Goal: Task Accomplishment & Management: Manage account settings

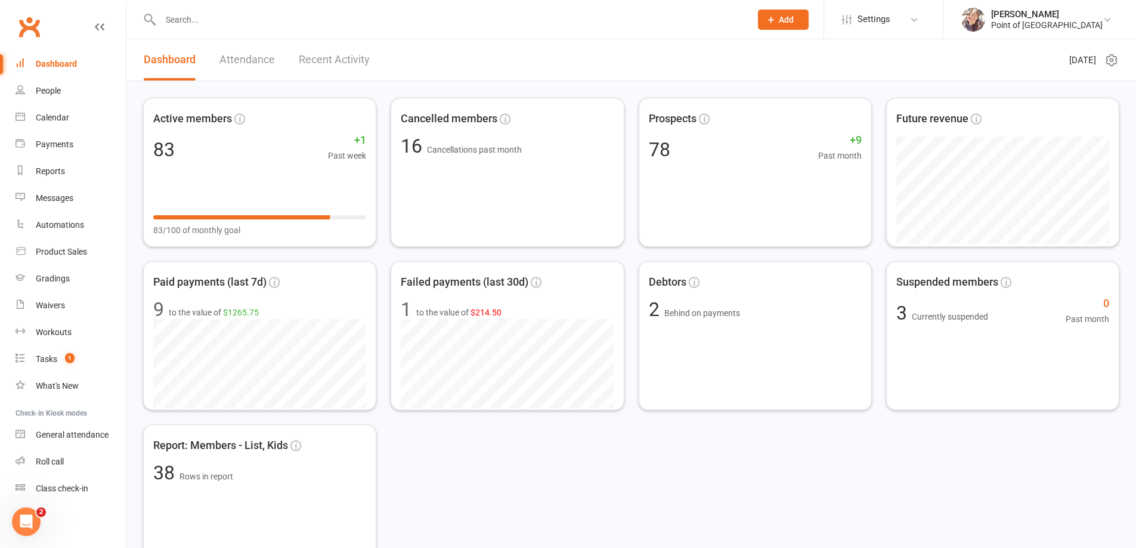
click at [199, 18] on input "text" at bounding box center [449, 19] width 585 height 17
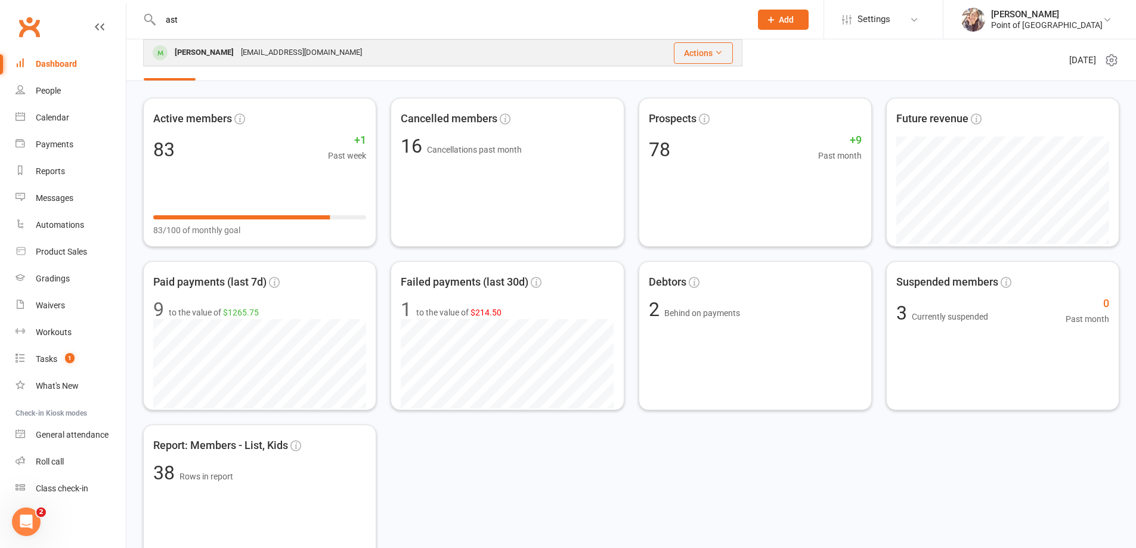
type input "ast"
click at [237, 51] on div "biarzutis@gmail.com" at bounding box center [301, 52] width 128 height 17
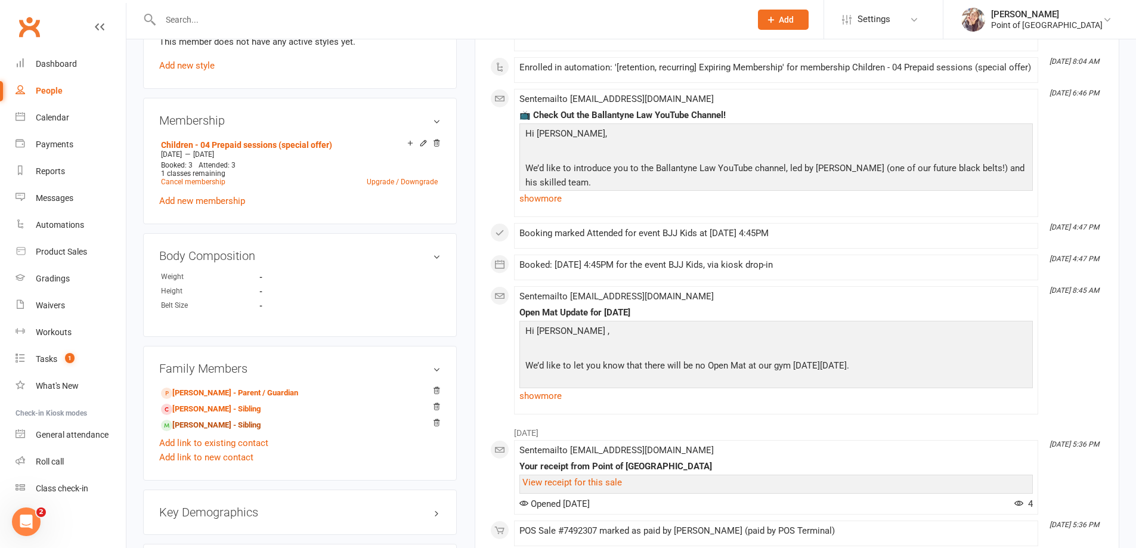
scroll to position [522, 0]
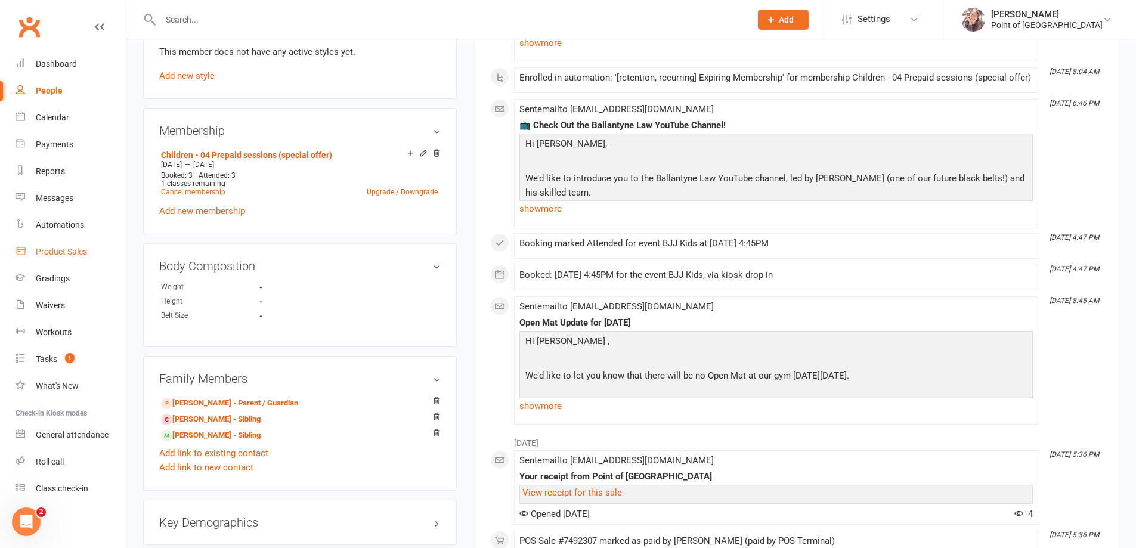
click at [67, 250] on div "Product Sales" at bounding box center [61, 252] width 51 height 10
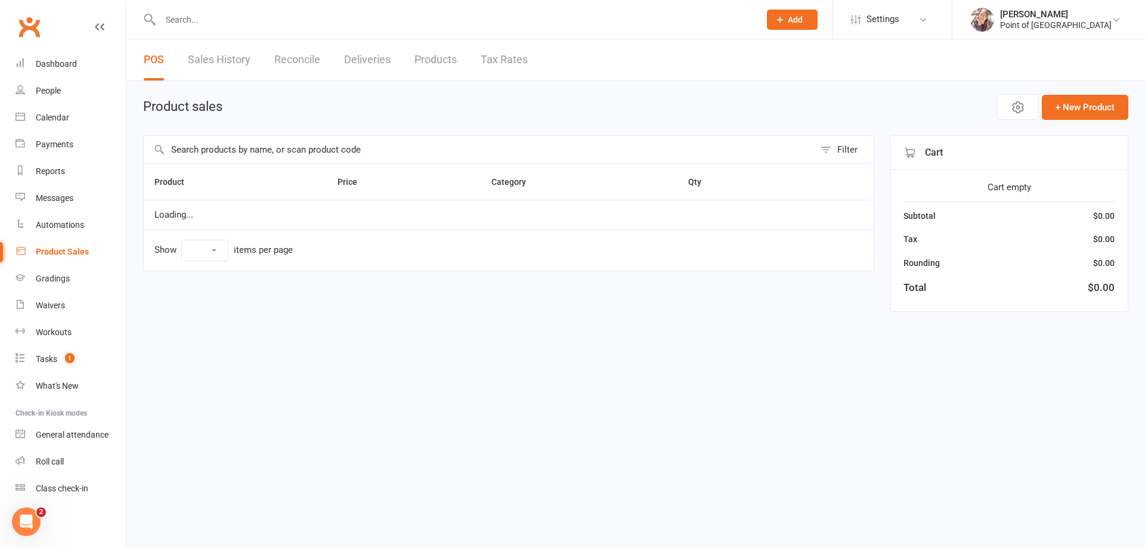
select select "10"
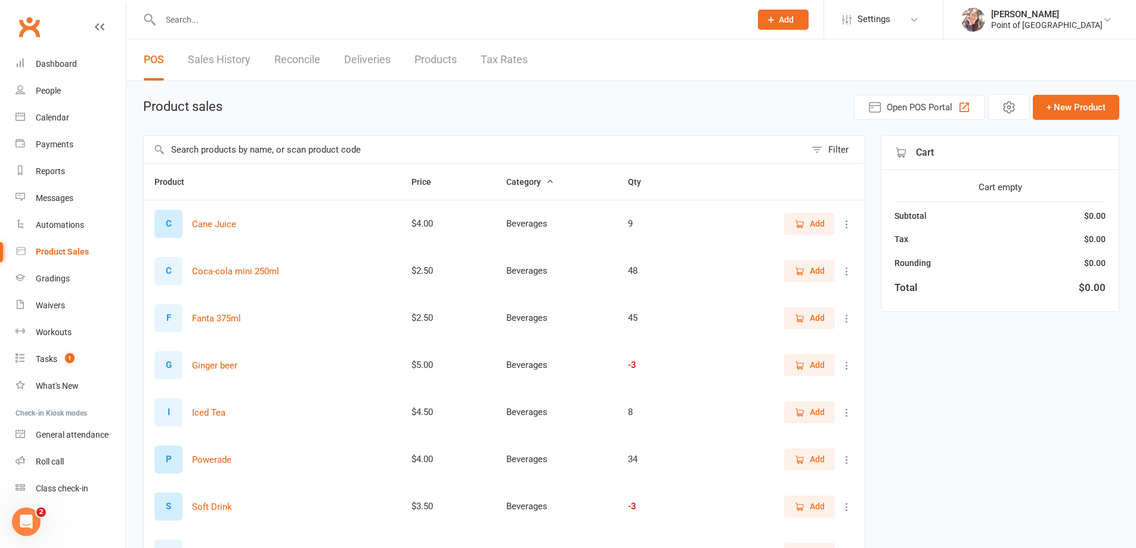
click at [201, 150] on input "text" at bounding box center [475, 149] width 662 height 27
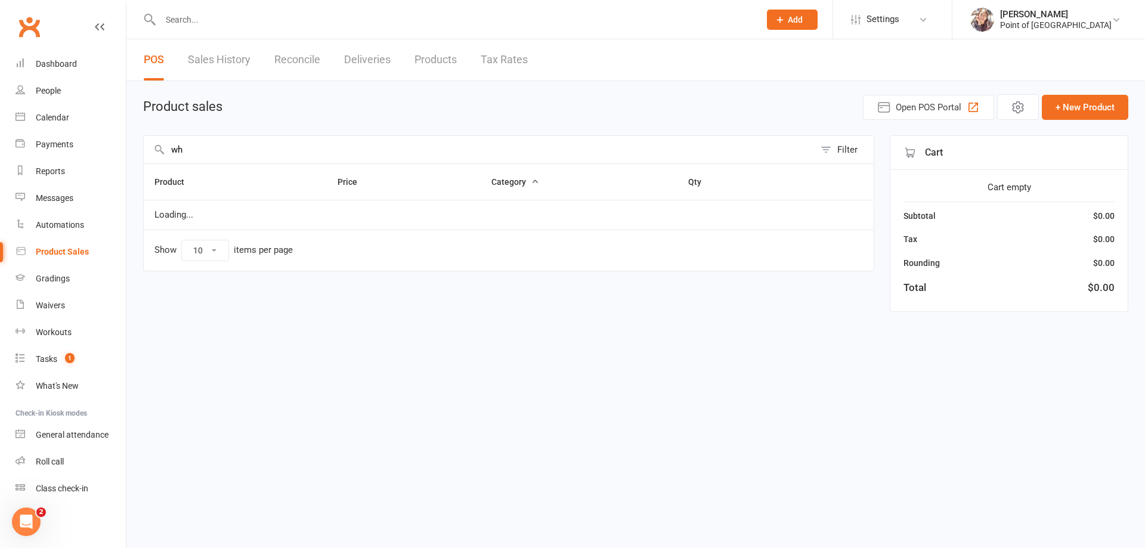
type input "w"
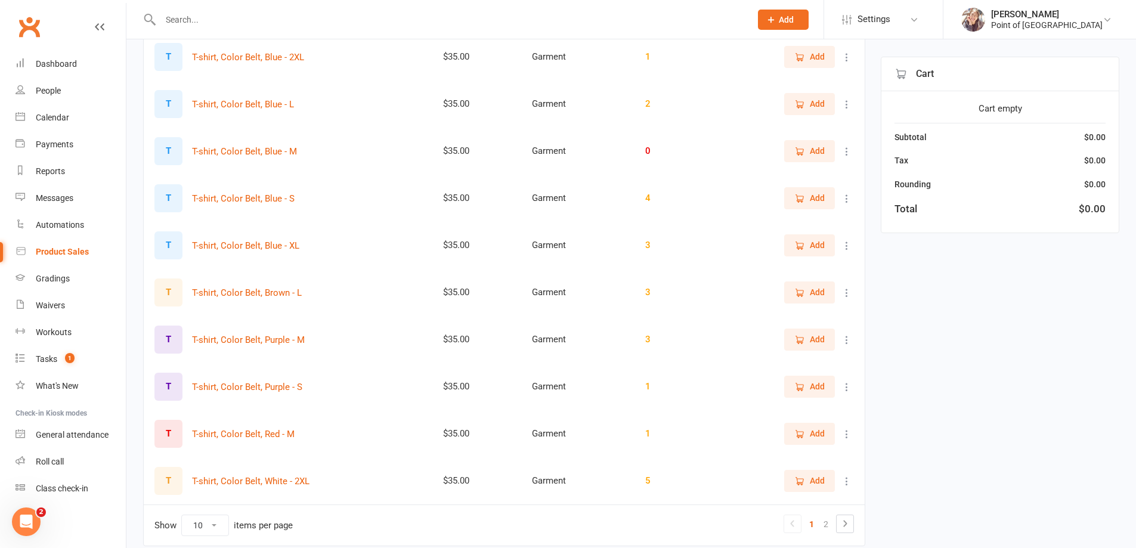
scroll to position [216, 0]
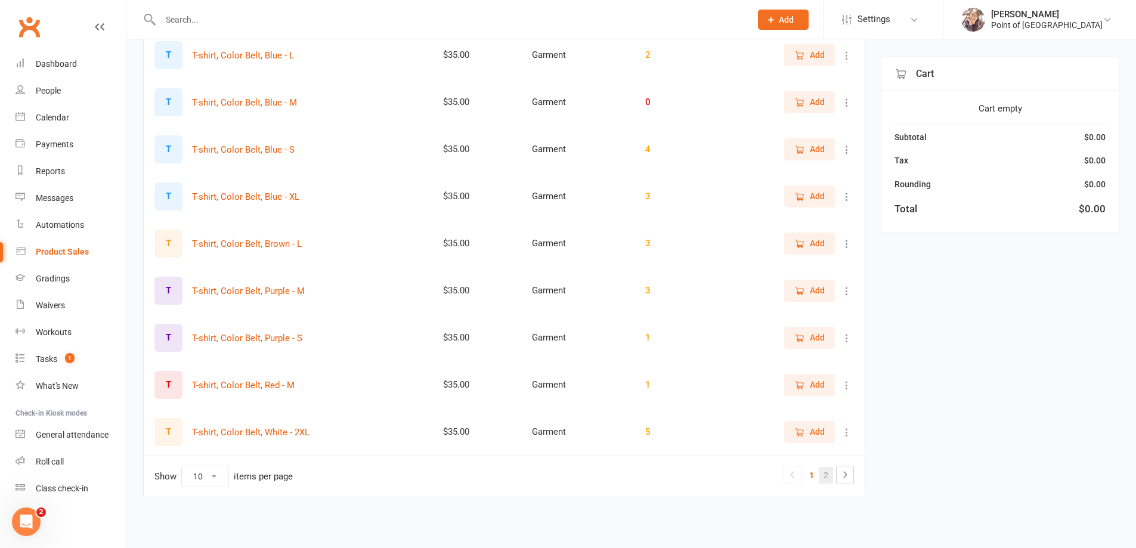
type input "t-sh"
click at [826, 467] on link "2" at bounding box center [825, 475] width 14 height 17
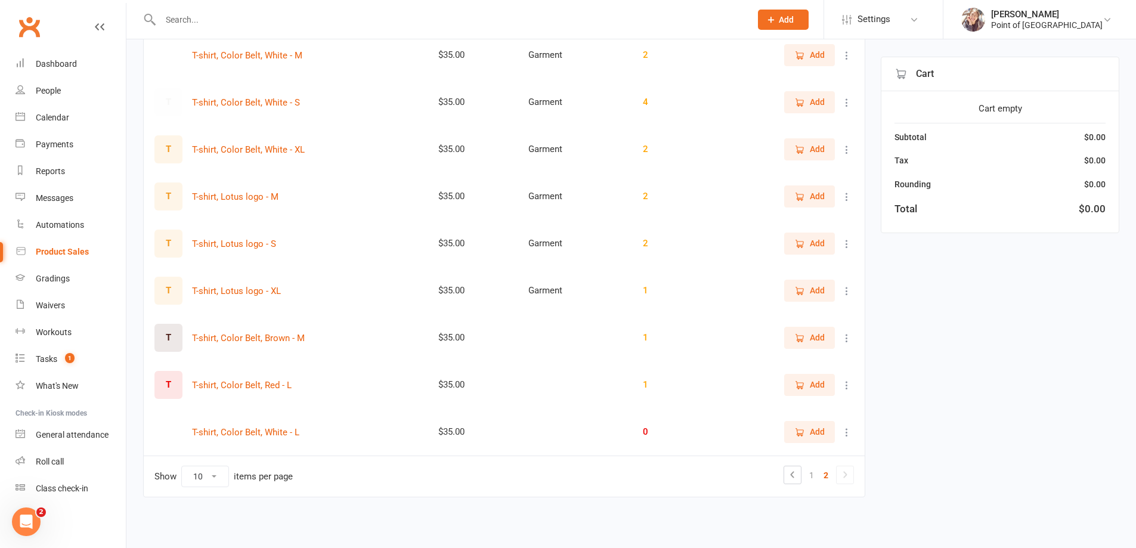
scroll to position [169, 0]
click at [49, 92] on div "People" at bounding box center [48, 91] width 25 height 10
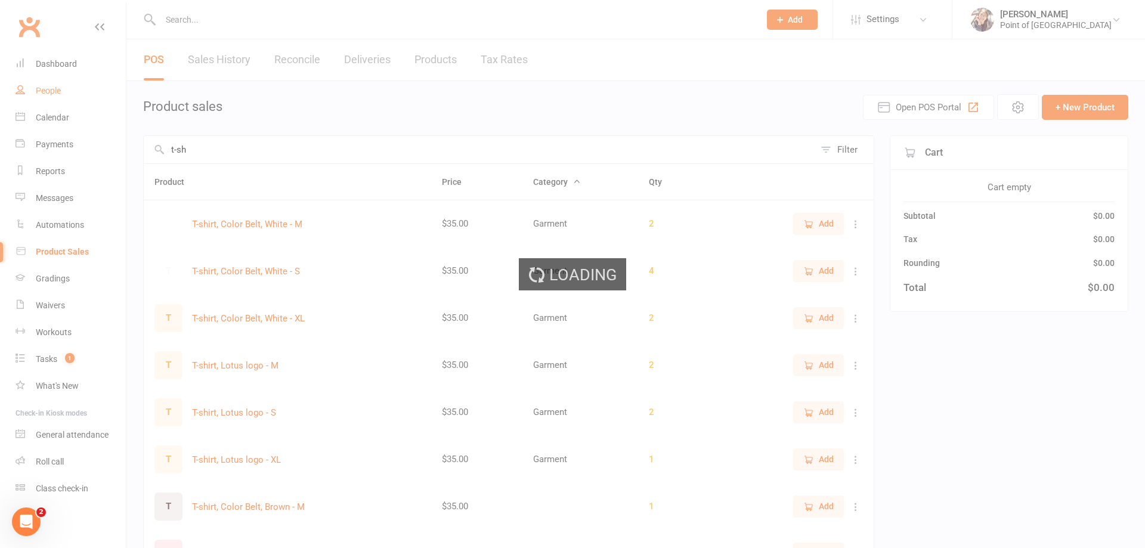
select select "100"
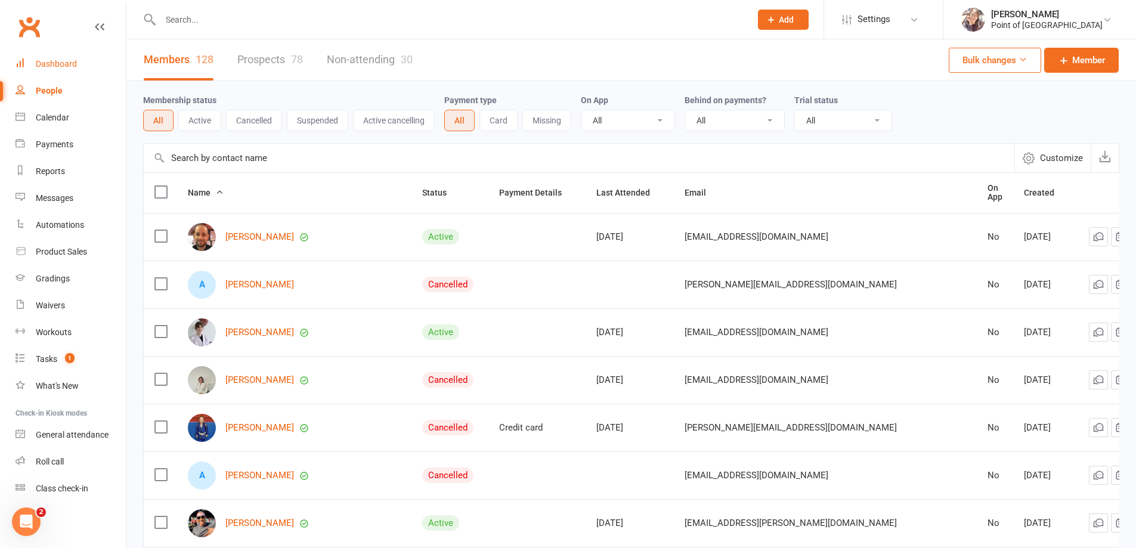
click at [72, 63] on div "Dashboard" at bounding box center [56, 64] width 41 height 10
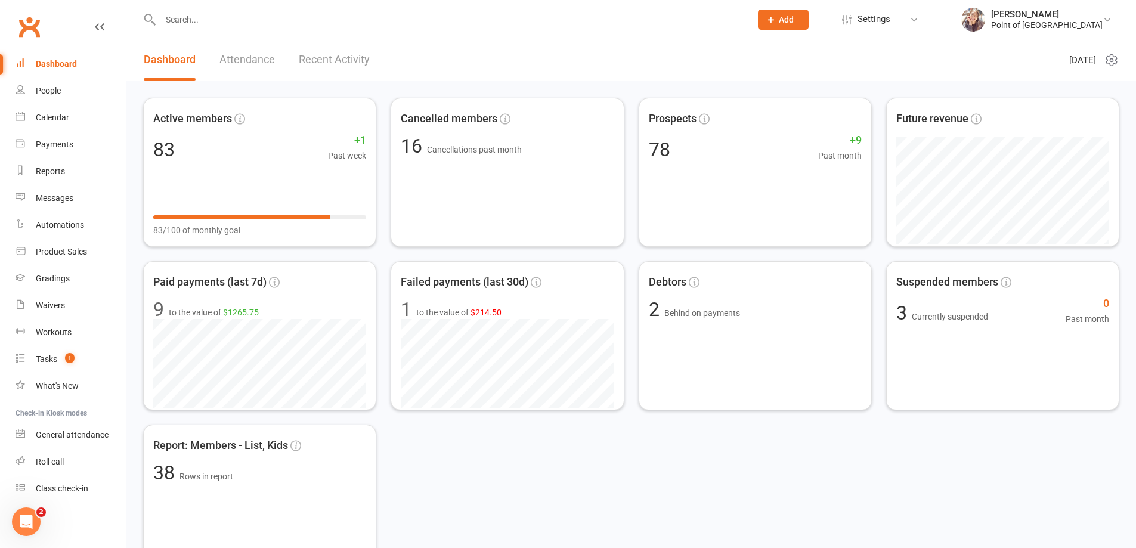
click at [209, 17] on input "text" at bounding box center [449, 19] width 585 height 17
click at [213, 16] on input "text" at bounding box center [449, 19] width 585 height 17
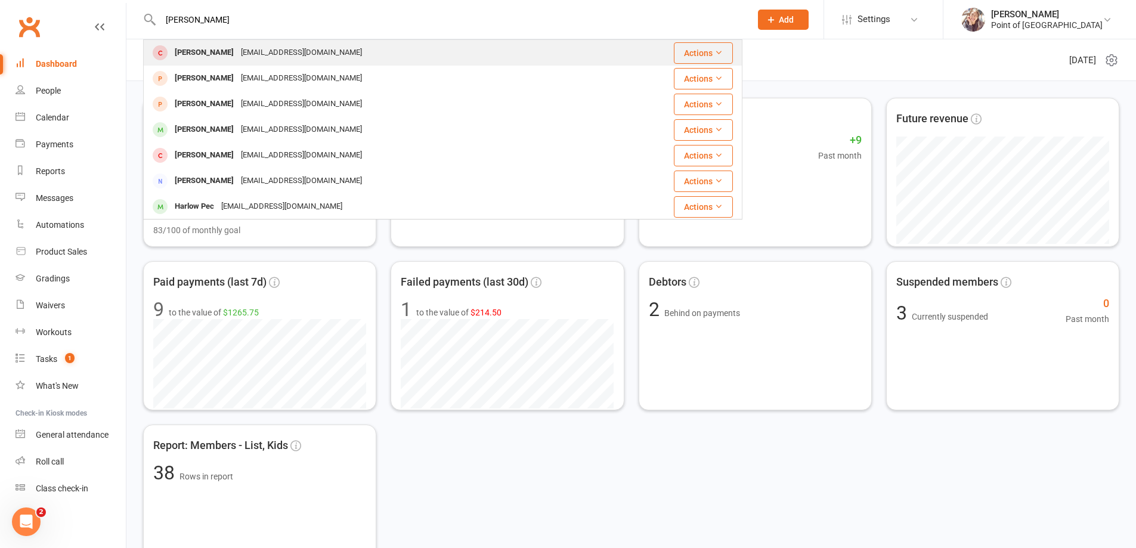
type input "charles"
click at [223, 52] on div "Charles Zhao" at bounding box center [204, 52] width 66 height 17
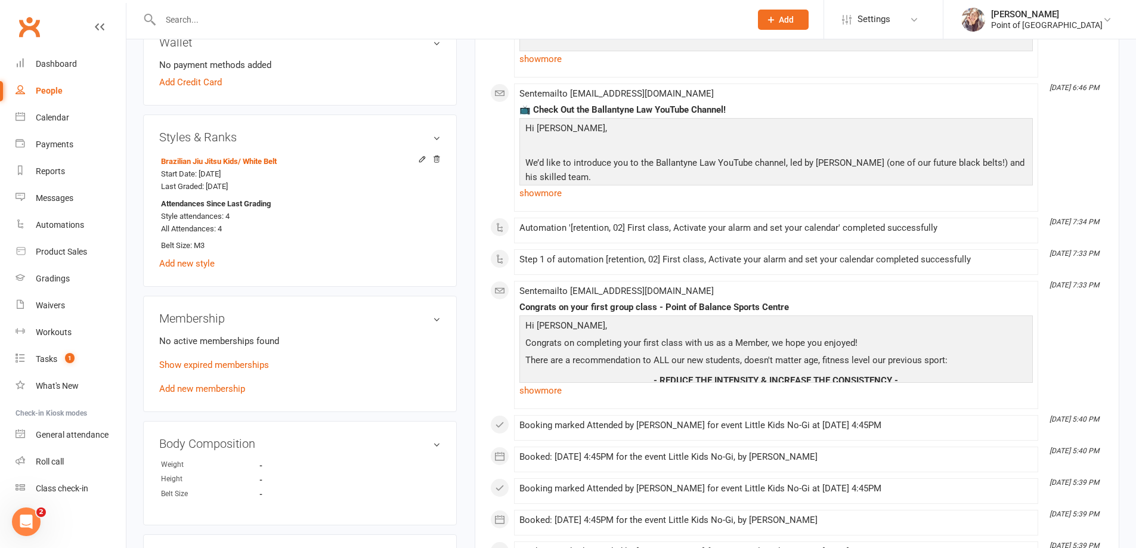
scroll to position [417, 0]
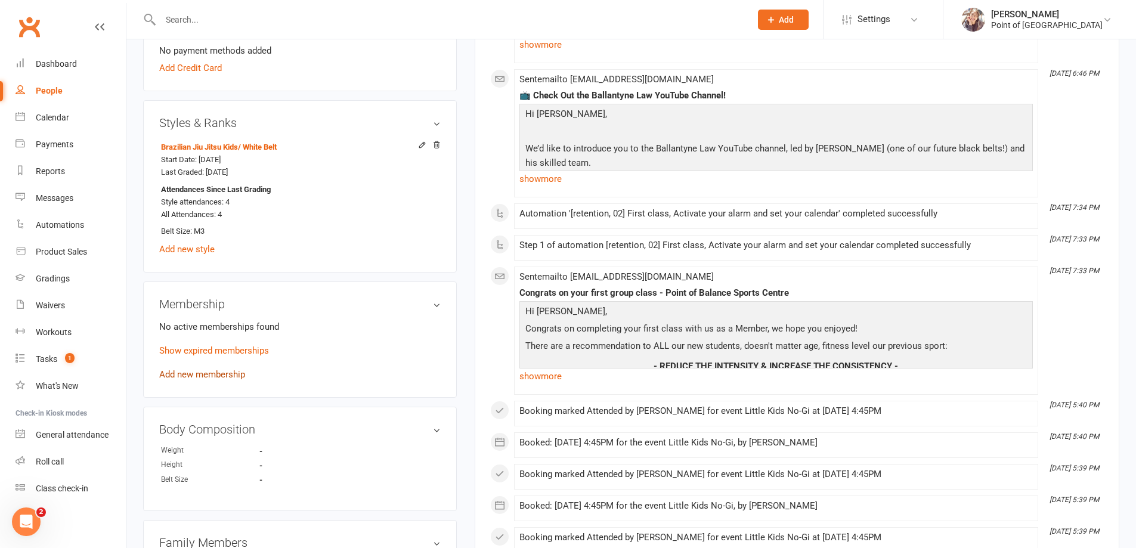
click at [217, 373] on link "Add new membership" at bounding box center [202, 374] width 86 height 11
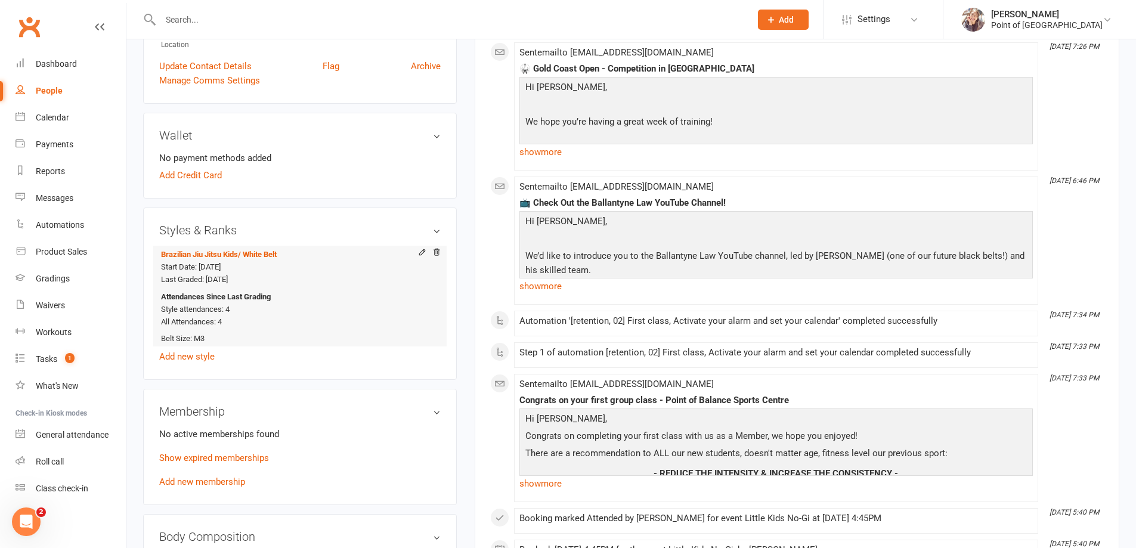
scroll to position [313, 0]
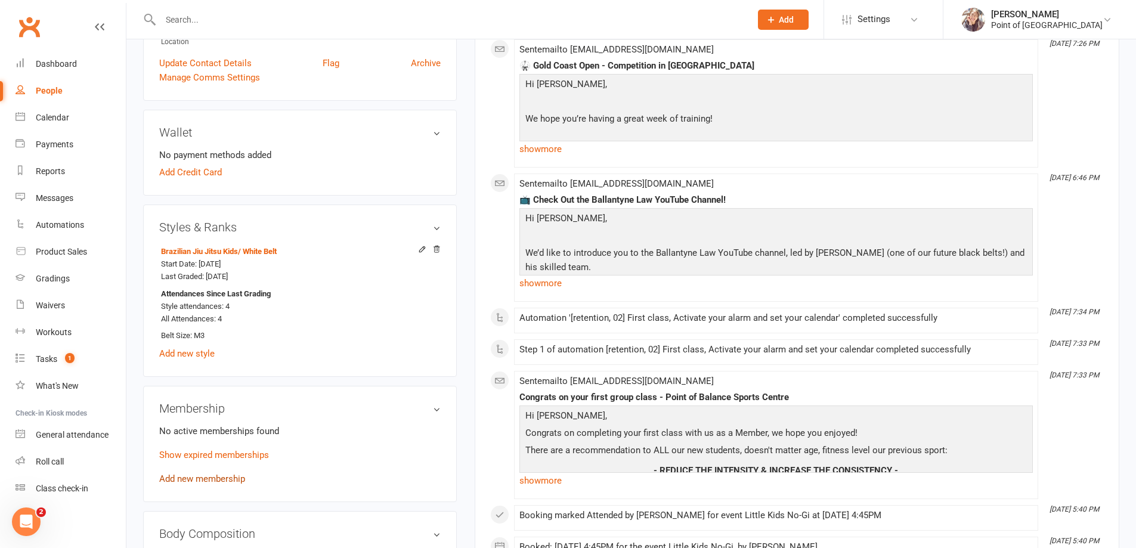
click at [206, 479] on link "Add new membership" at bounding box center [202, 478] width 86 height 11
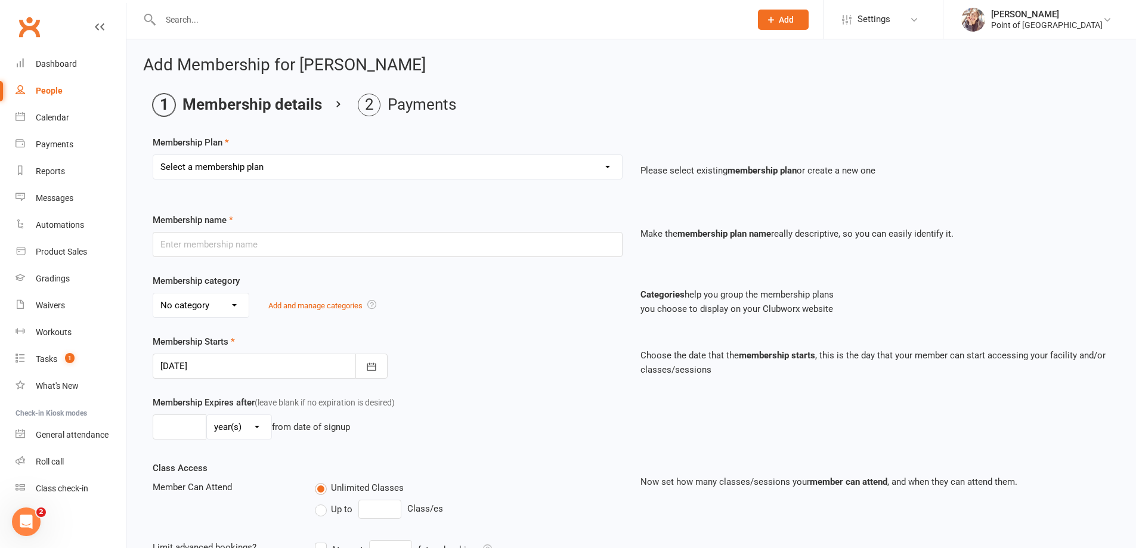
click at [225, 172] on select "Select a membership plan Create new Membership Plan Tailored | 30min Tailored |…" at bounding box center [387, 167] width 469 height 24
select select "21"
click at [153, 155] on select "Select a membership plan Create new Membership Plan Tailored | 30min Tailored |…" at bounding box center [387, 167] width 469 height 24
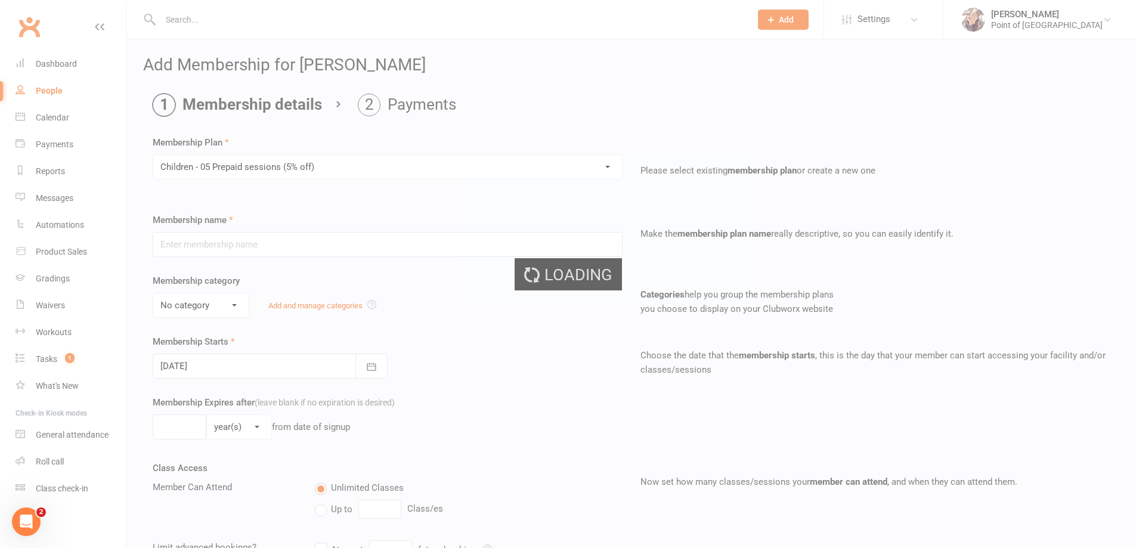
type input "Children - 05 Prepaid sessions (5% off)"
select select "0"
type input "2"
select select "2"
type input "5"
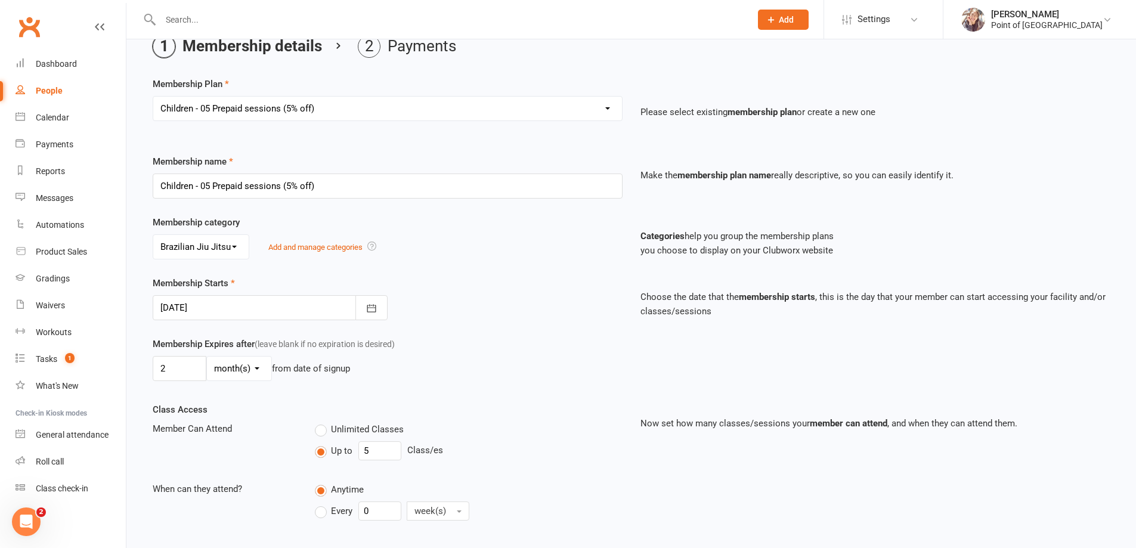
scroll to position [60, 0]
click at [242, 311] on div at bounding box center [270, 306] width 235 height 25
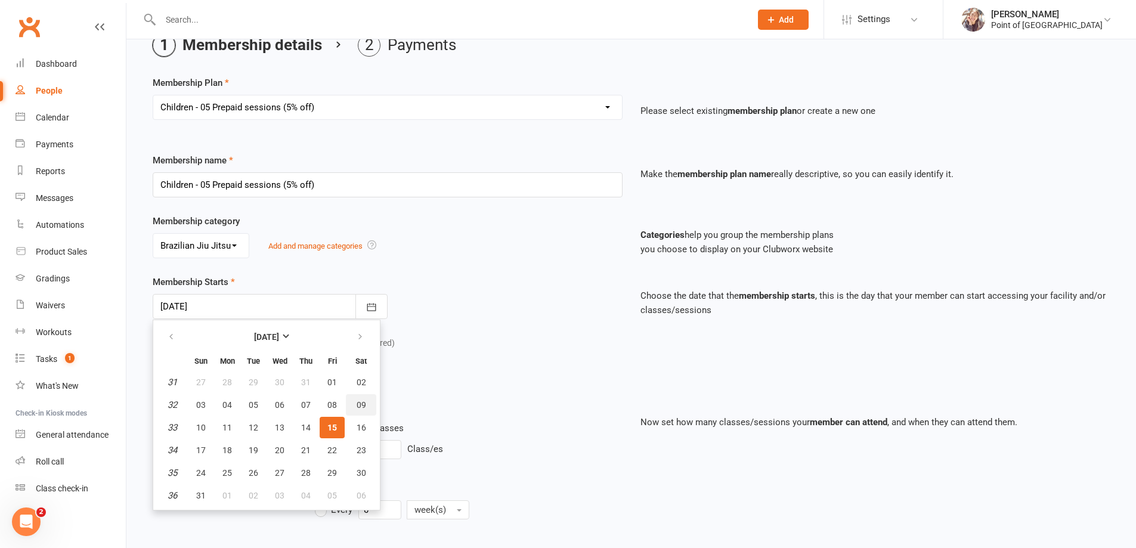
click at [361, 415] on button "09" at bounding box center [361, 404] width 30 height 21
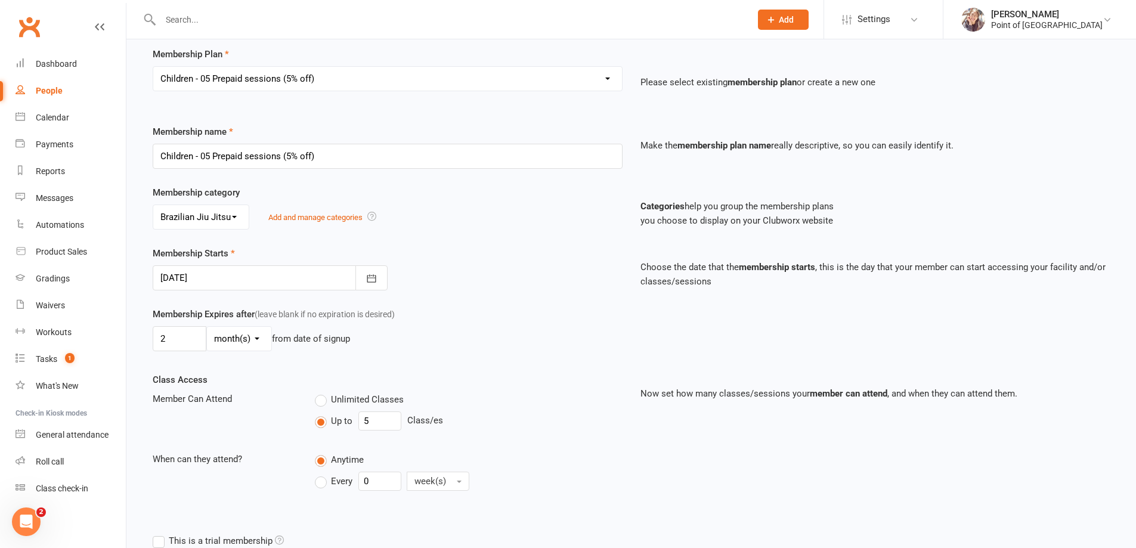
scroll to position [89, 0]
click at [252, 282] on div at bounding box center [270, 276] width 235 height 25
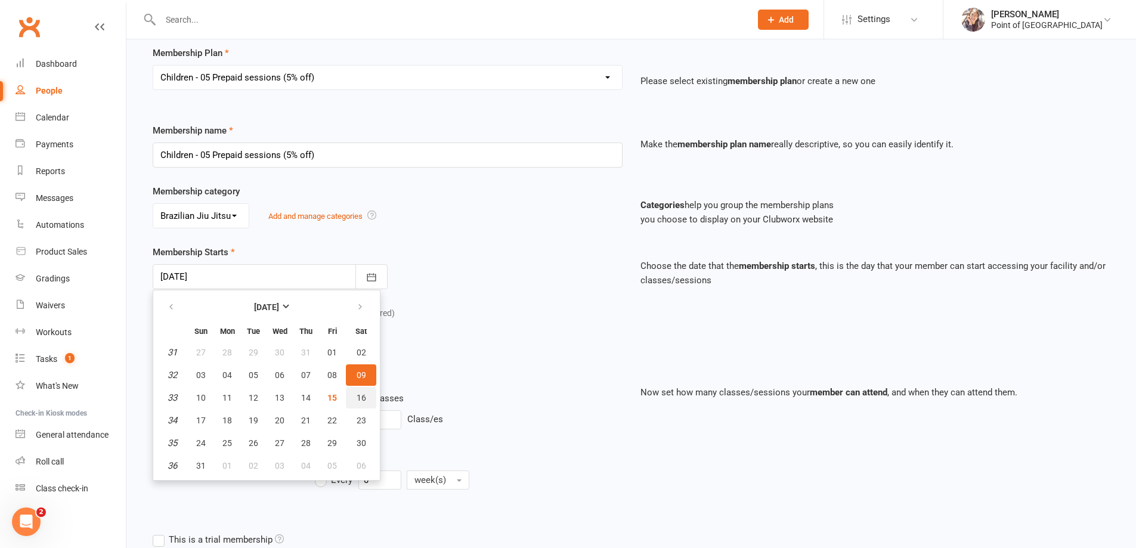
click at [358, 398] on span "16" at bounding box center [361, 398] width 10 height 10
type input "16 Aug 2025"
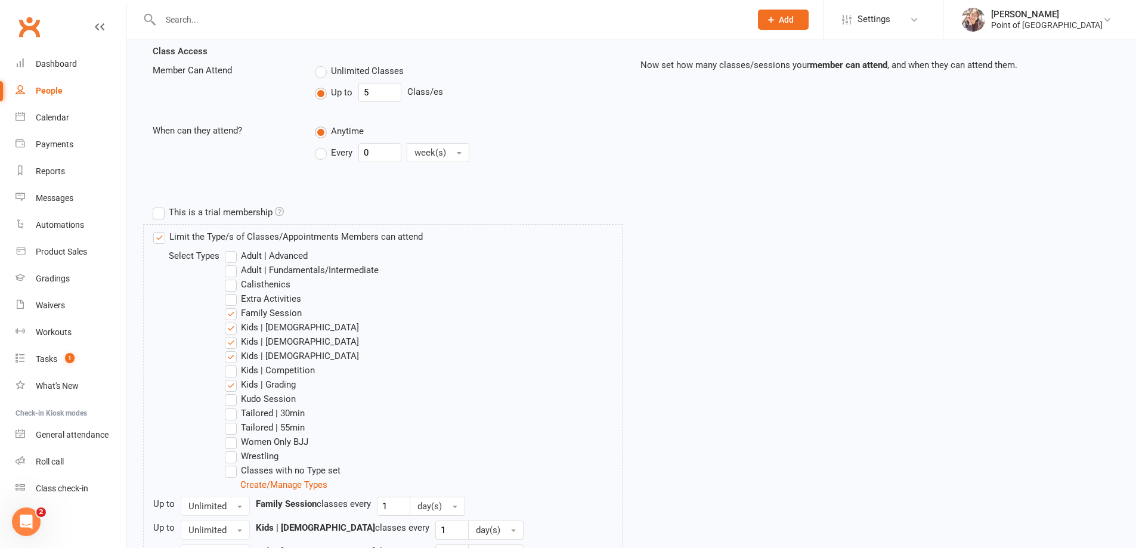
scroll to position [447, 0]
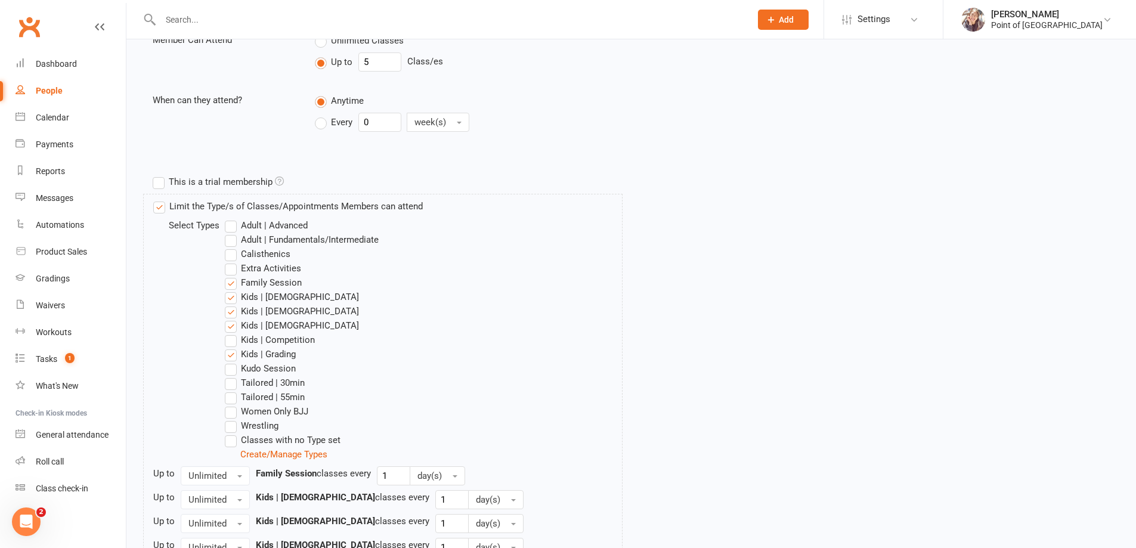
click at [231, 339] on label "Kids | Competition" at bounding box center [270, 340] width 90 height 14
click at [231, 333] on input "Kids | Competition" at bounding box center [229, 333] width 8 height 0
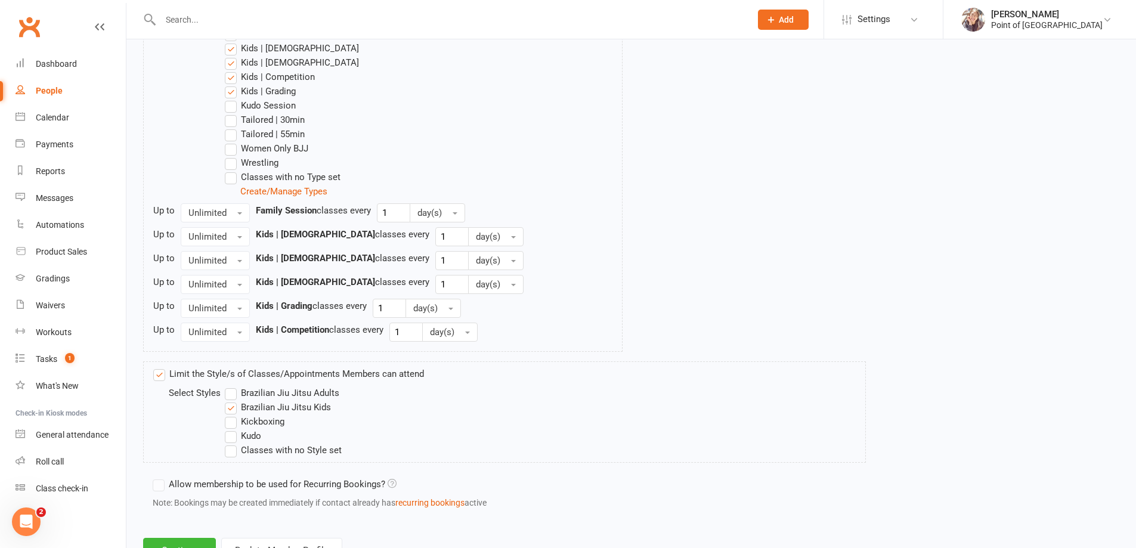
scroll to position [759, 0]
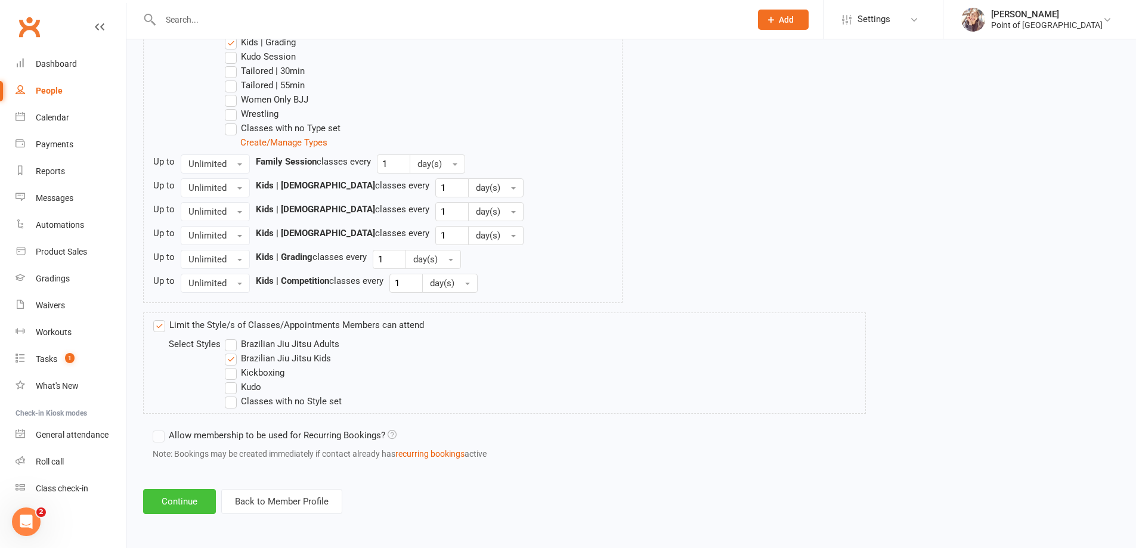
click at [173, 498] on button "Continue" at bounding box center [179, 501] width 73 height 25
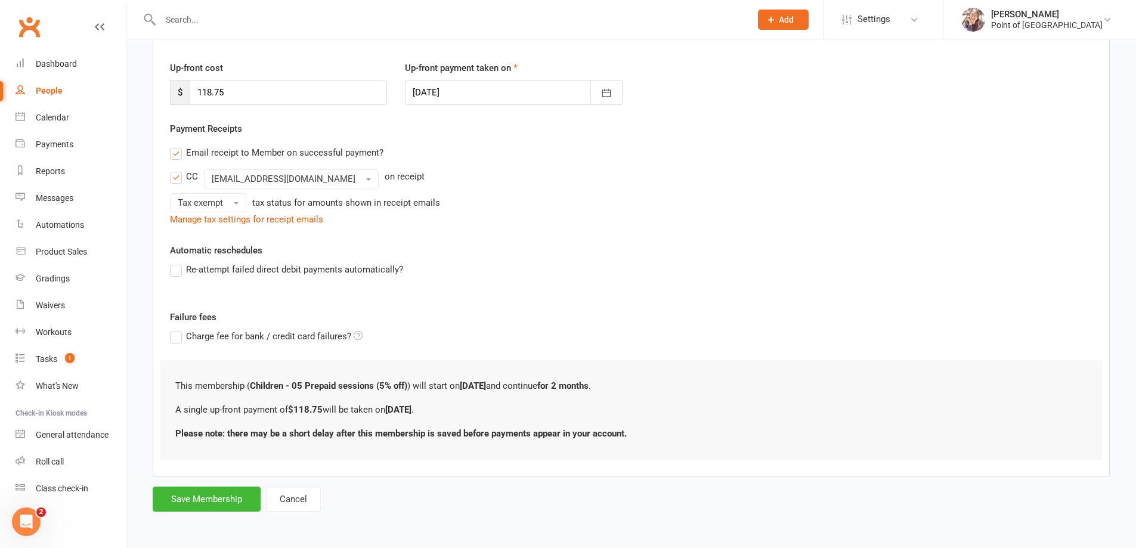
scroll to position [0, 0]
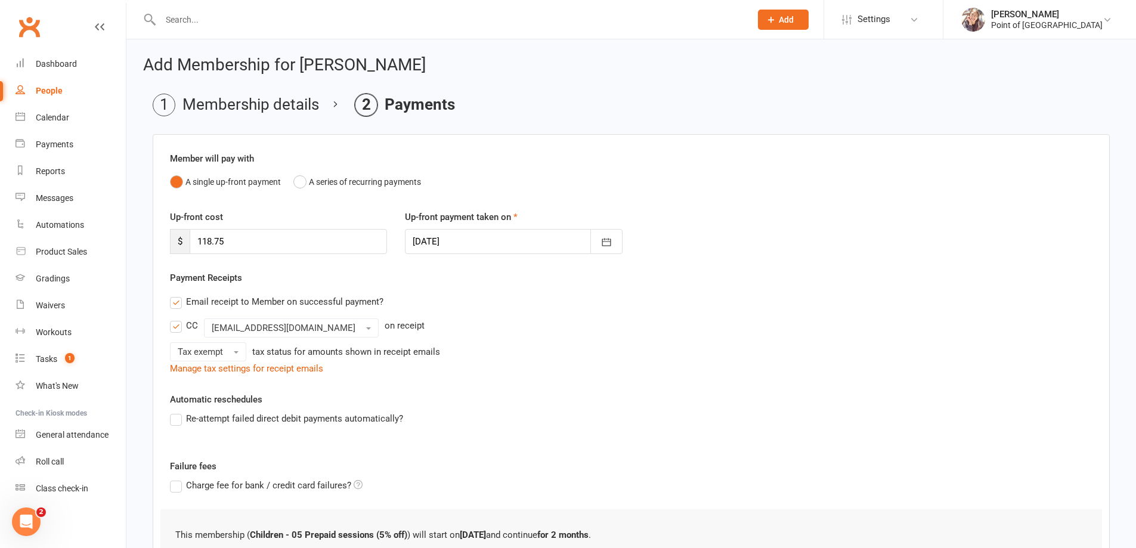
click at [523, 234] on div at bounding box center [513, 241] width 217 height 25
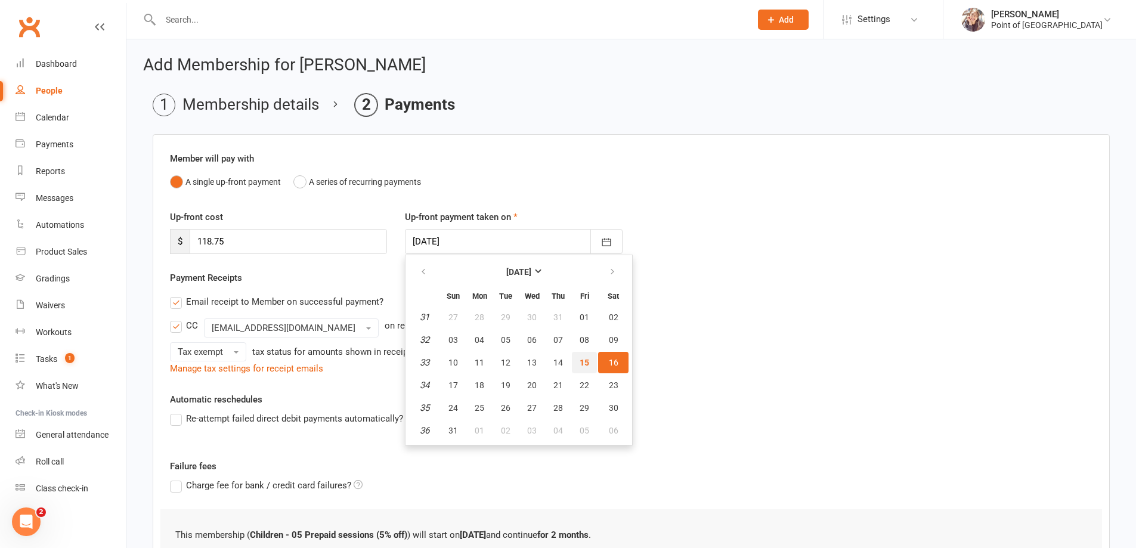
click at [584, 362] on span "15" at bounding box center [584, 363] width 10 height 10
type input "15 Aug 2025"
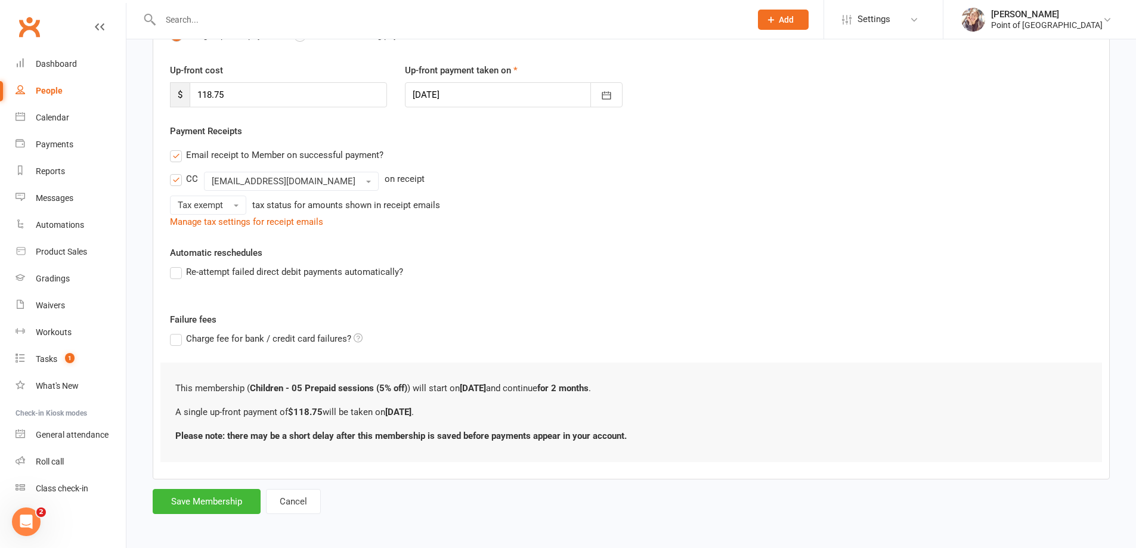
scroll to position [149, 0]
click at [232, 491] on button "Save Membership" at bounding box center [207, 498] width 108 height 25
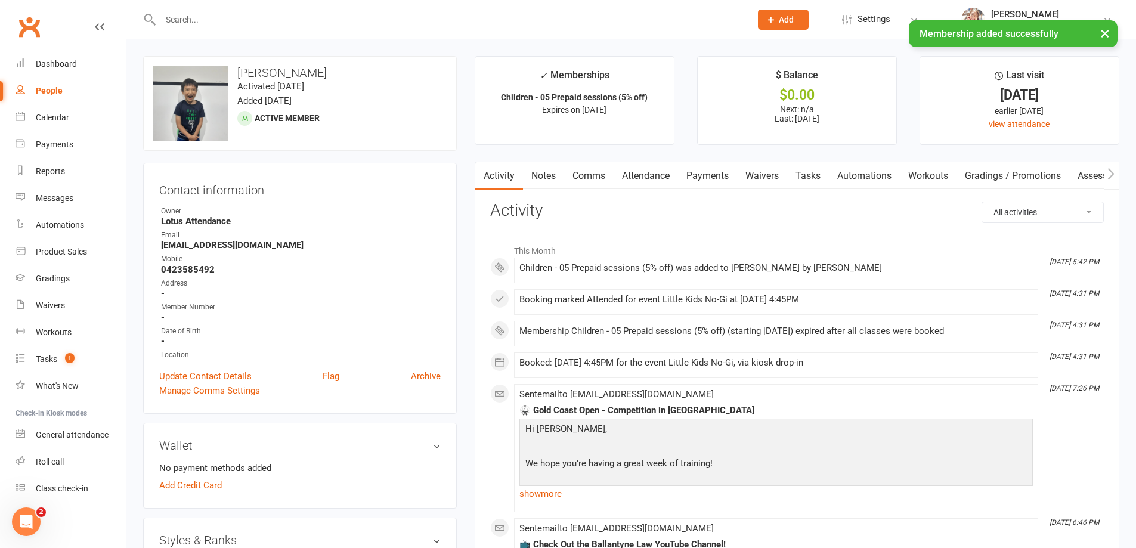
click at [698, 184] on link "Payments" at bounding box center [707, 175] width 59 height 27
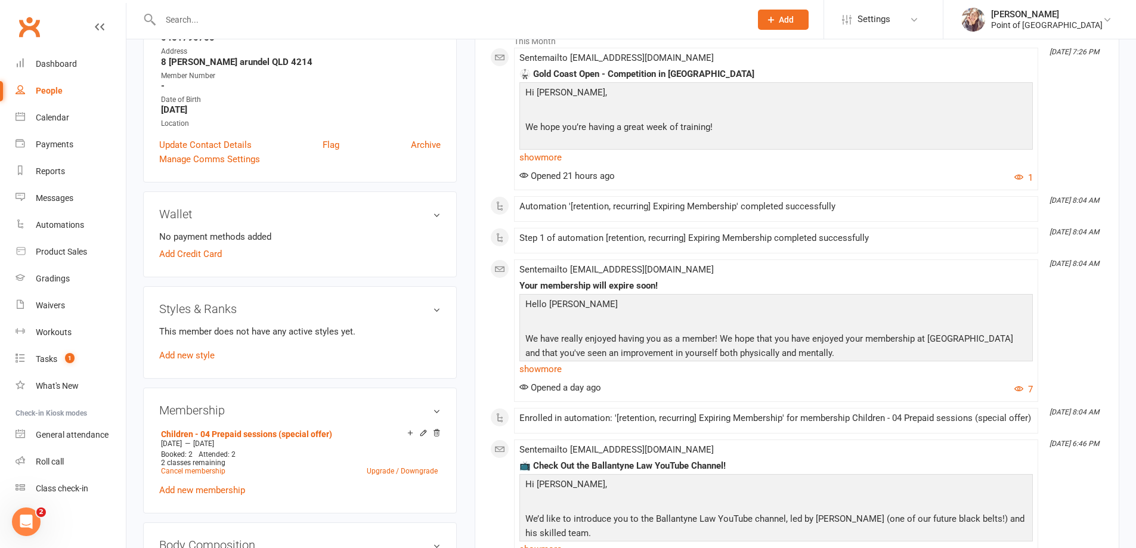
scroll to position [209, 0]
click at [266, 18] on input "text" at bounding box center [449, 19] width 585 height 17
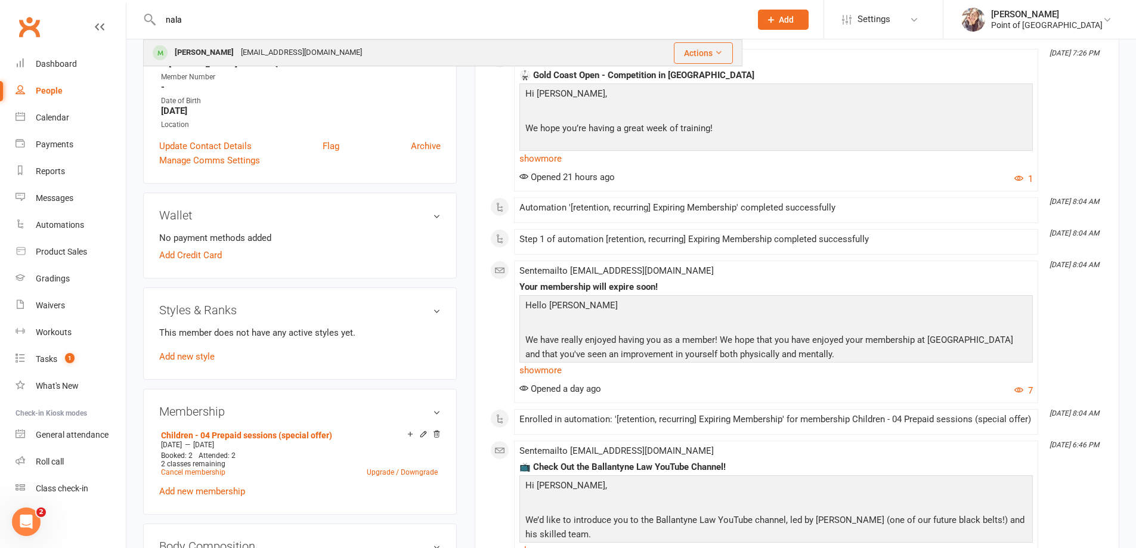
type input "nala"
click at [280, 55] on div "tabathaborges@outlook.com" at bounding box center [301, 52] width 128 height 17
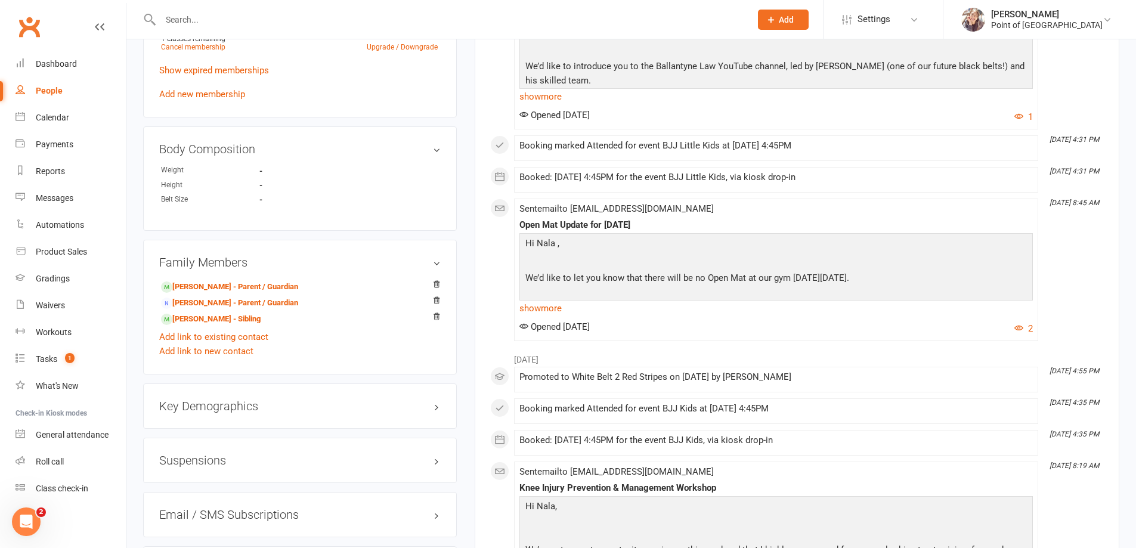
scroll to position [715, 0]
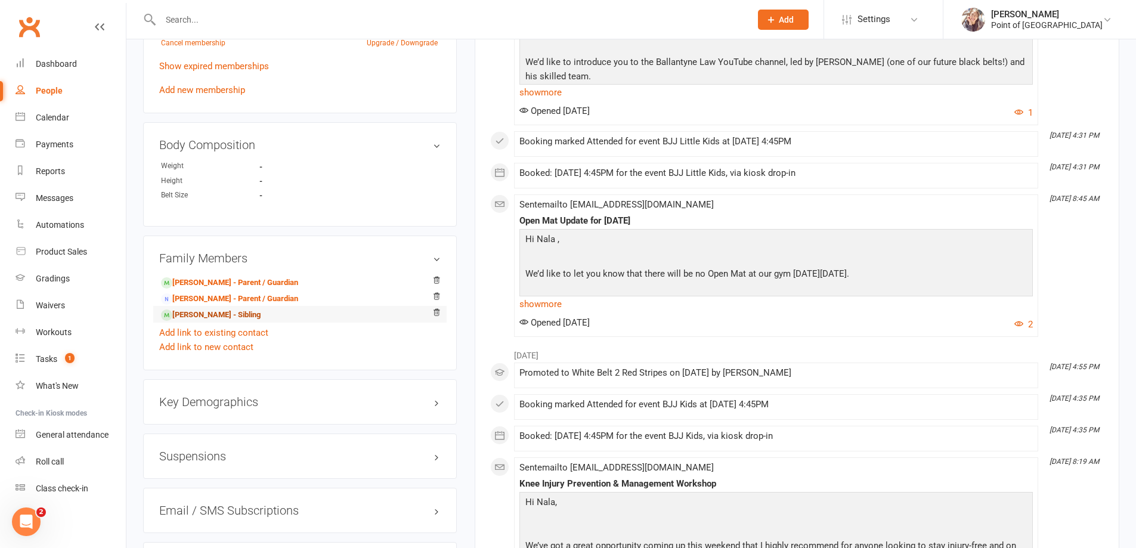
click at [228, 319] on link "Noa Borges - Sibling" at bounding box center [211, 315] width 100 height 13
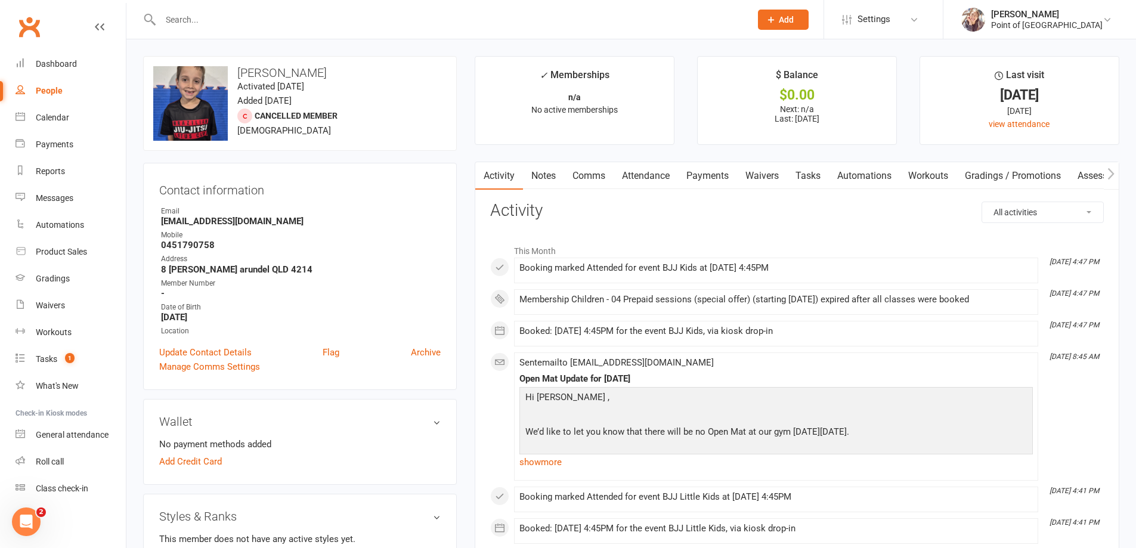
click at [204, 17] on input "text" at bounding box center [449, 19] width 585 height 17
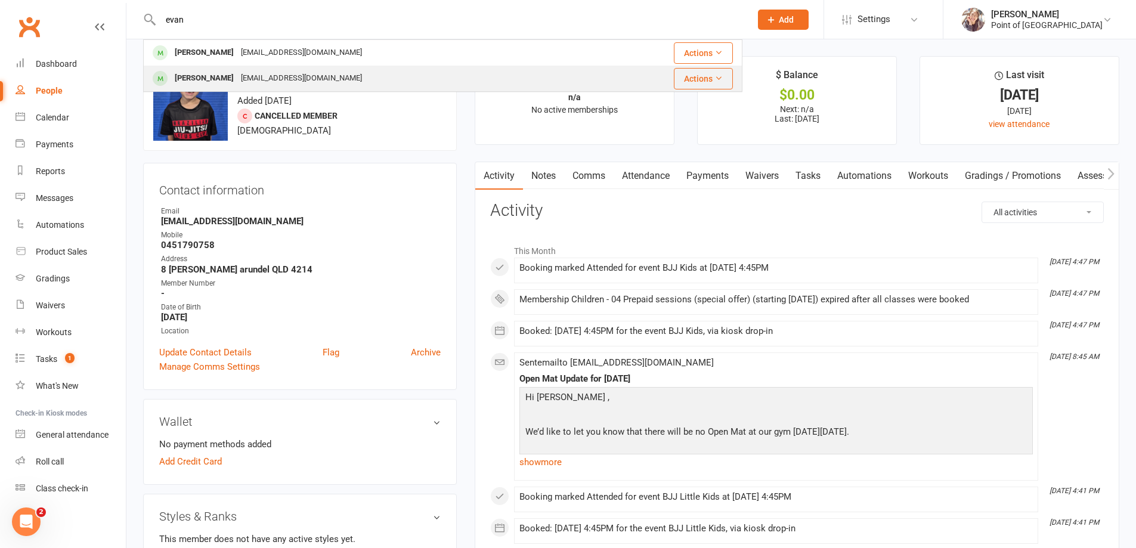
type input "evan"
click at [237, 75] on div "[EMAIL_ADDRESS][DOMAIN_NAME]" at bounding box center [301, 78] width 128 height 17
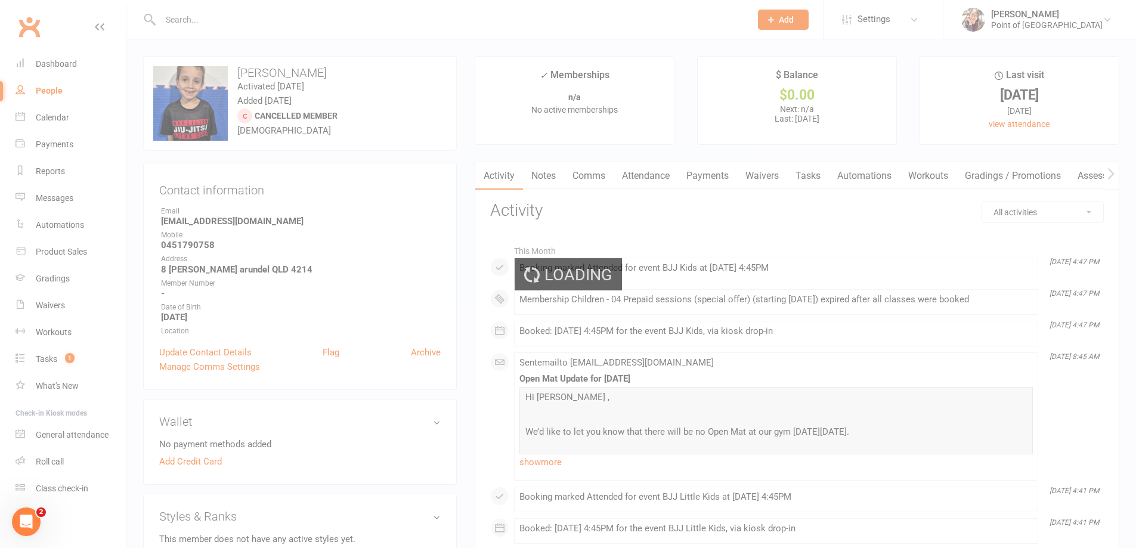
drag, startPoint x: 342, startPoint y: 234, endPoint x: 367, endPoint y: 266, distance: 41.3
click at [366, 265] on div "Loading" at bounding box center [568, 274] width 1136 height 548
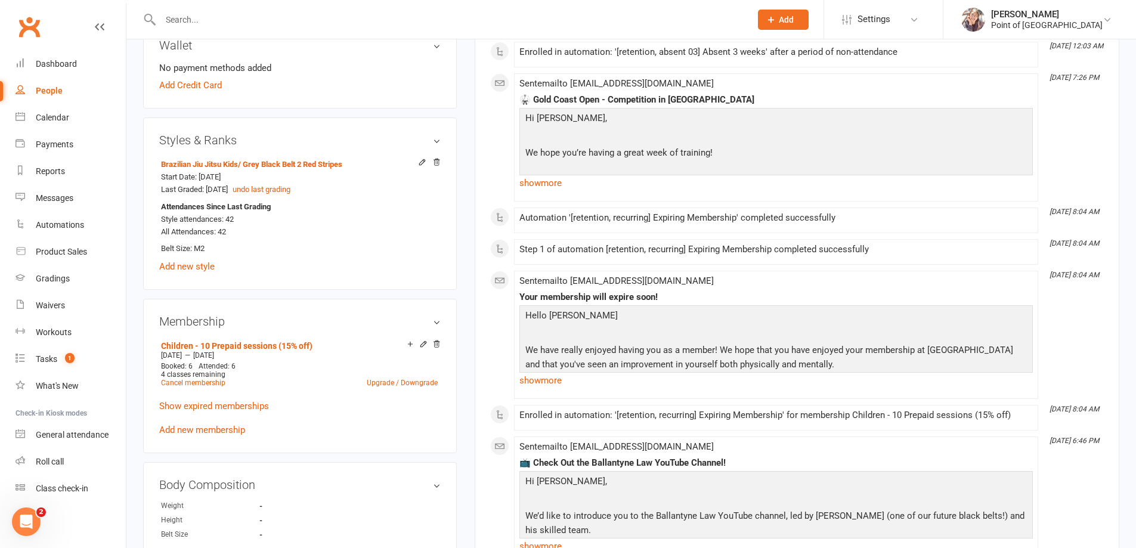
scroll to position [387, 0]
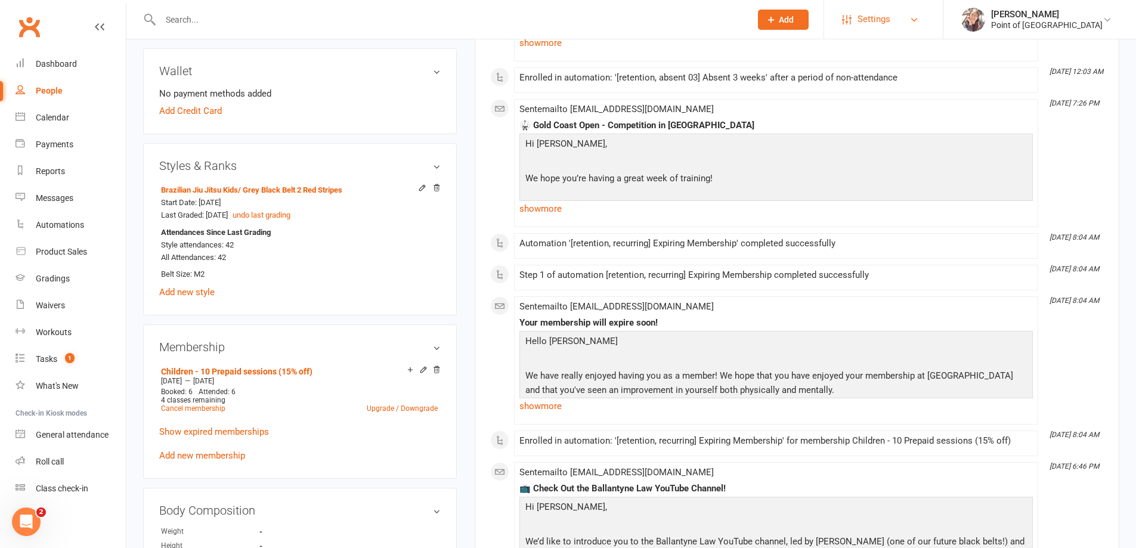
click at [906, 22] on link "Settings" at bounding box center [883, 19] width 83 height 27
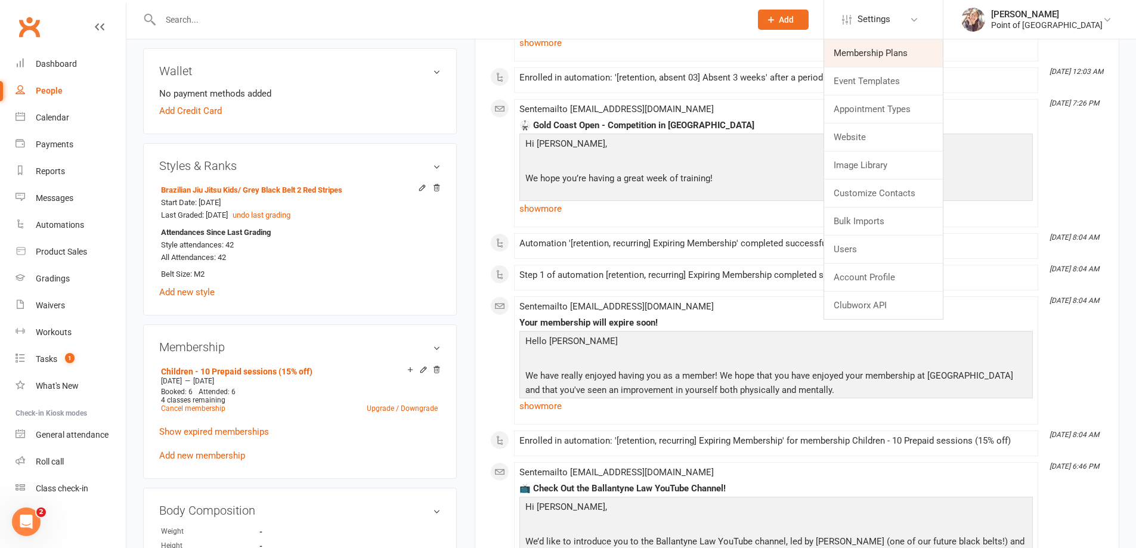
click at [877, 54] on link "Membership Plans" at bounding box center [883, 52] width 119 height 27
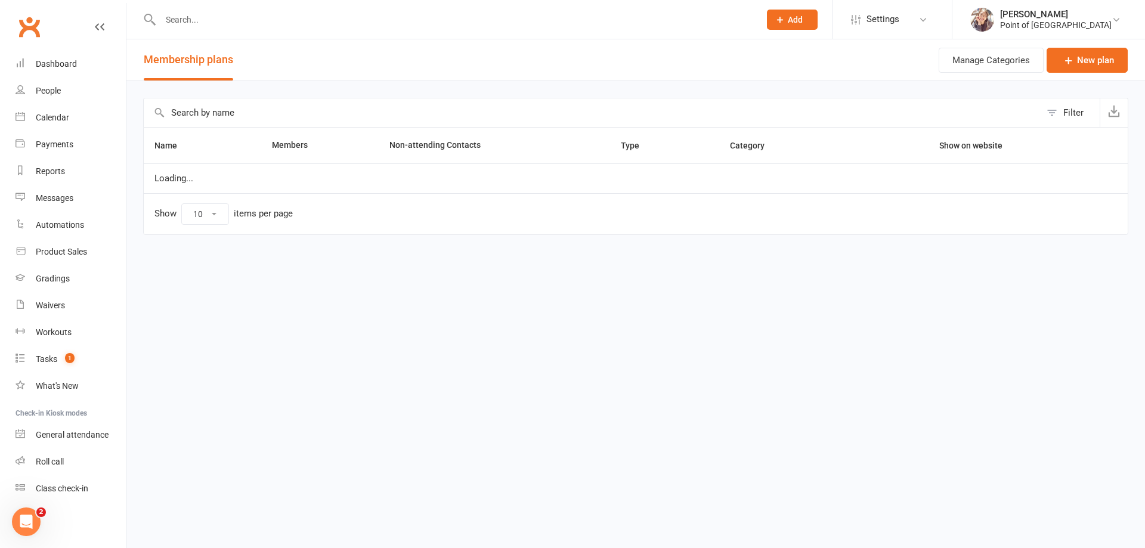
select select "100"
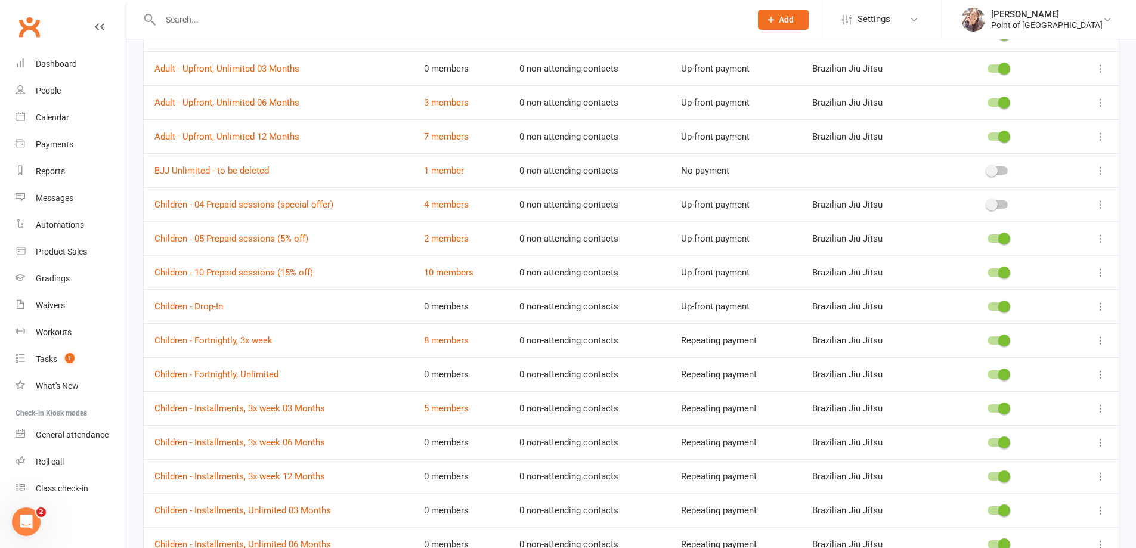
scroll to position [552, 0]
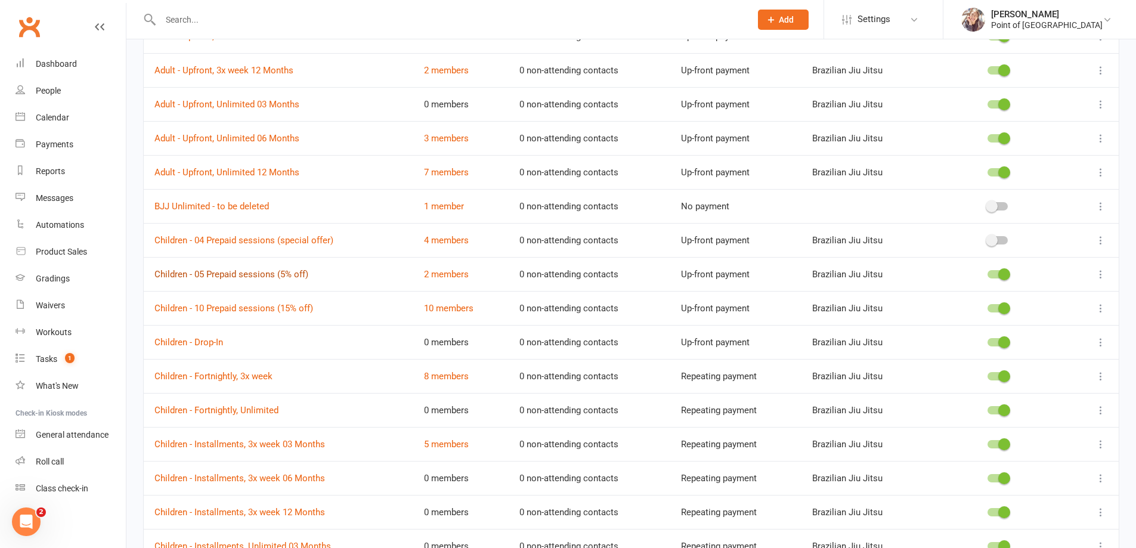
click at [228, 272] on link "Children - 05 Prepaid sessions (5% off)" at bounding box center [231, 274] width 154 height 11
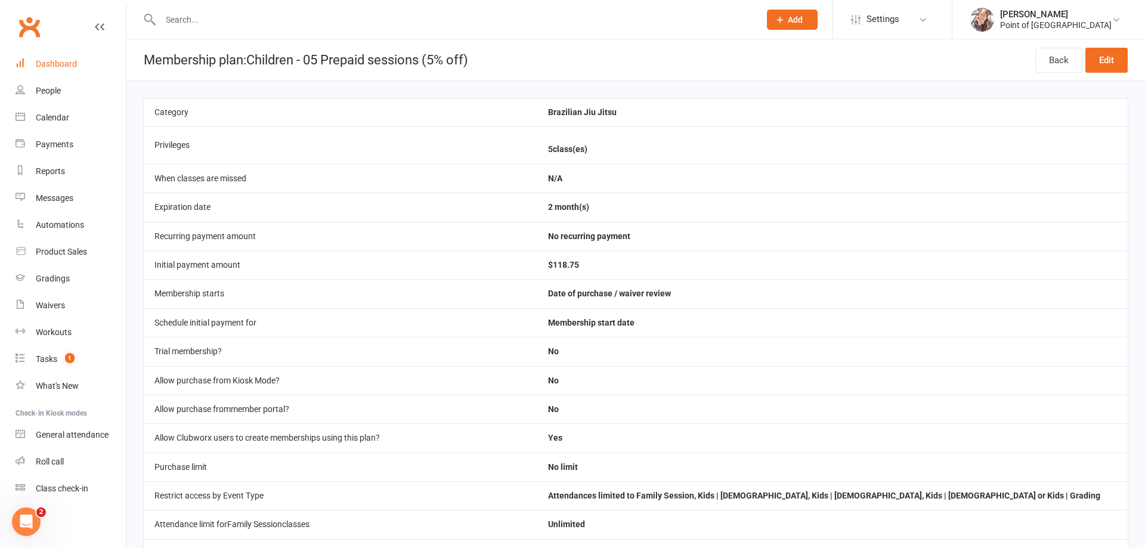
select select "100"
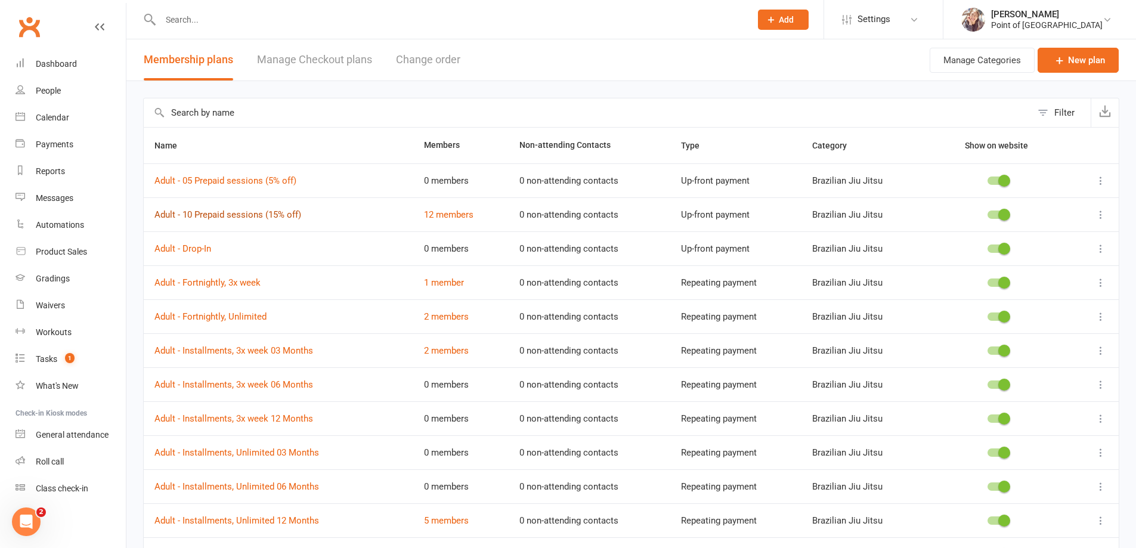
click at [241, 216] on link "Adult - 10 Prepaid sessions (15% off)" at bounding box center [227, 214] width 147 height 11
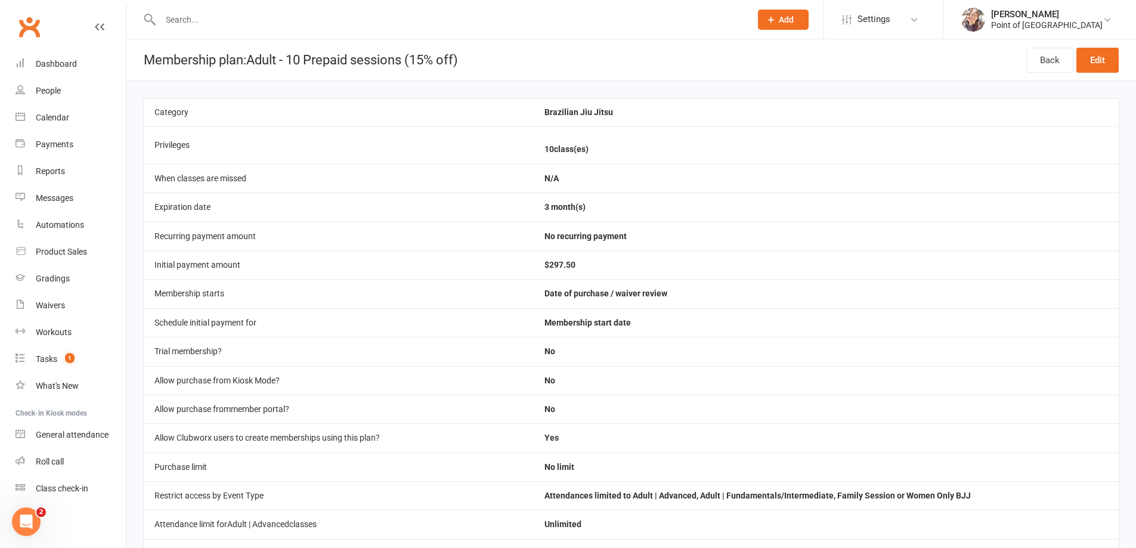
select select "100"
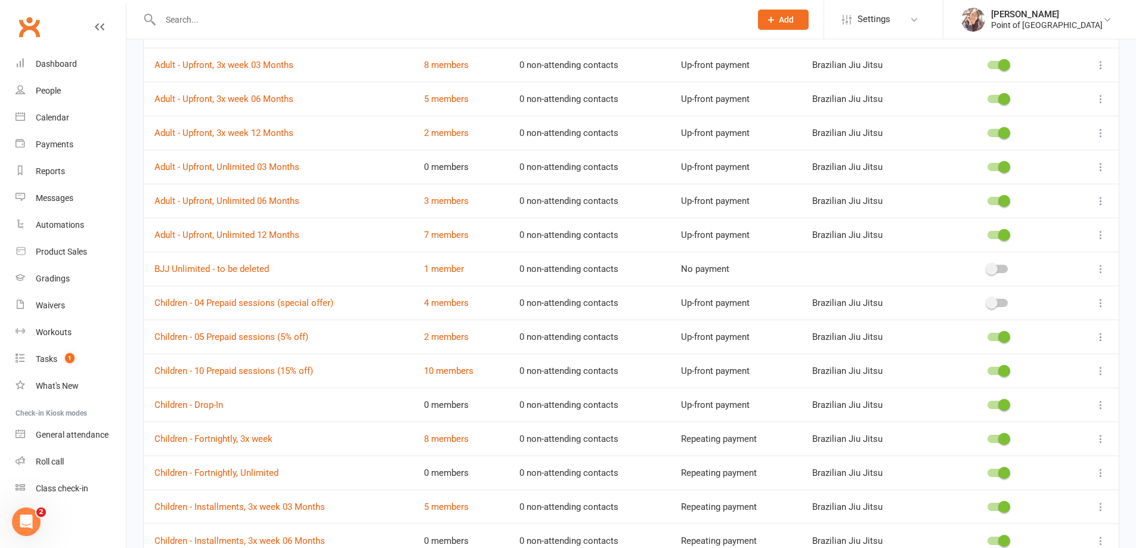
scroll to position [507, 0]
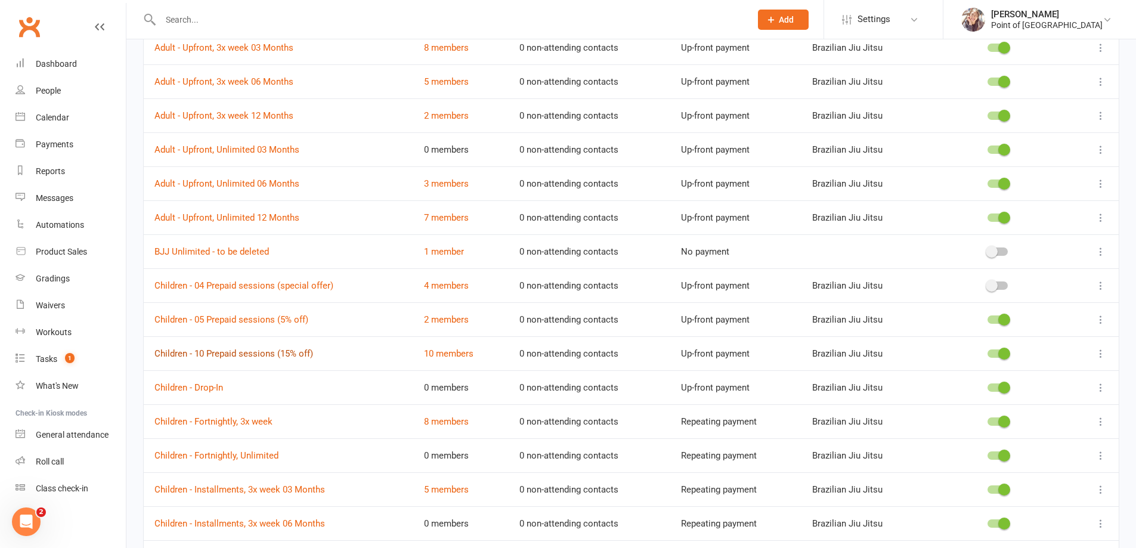
click at [280, 355] on link "Children - 10 Prepaid sessions (15% off)" at bounding box center [233, 353] width 159 height 11
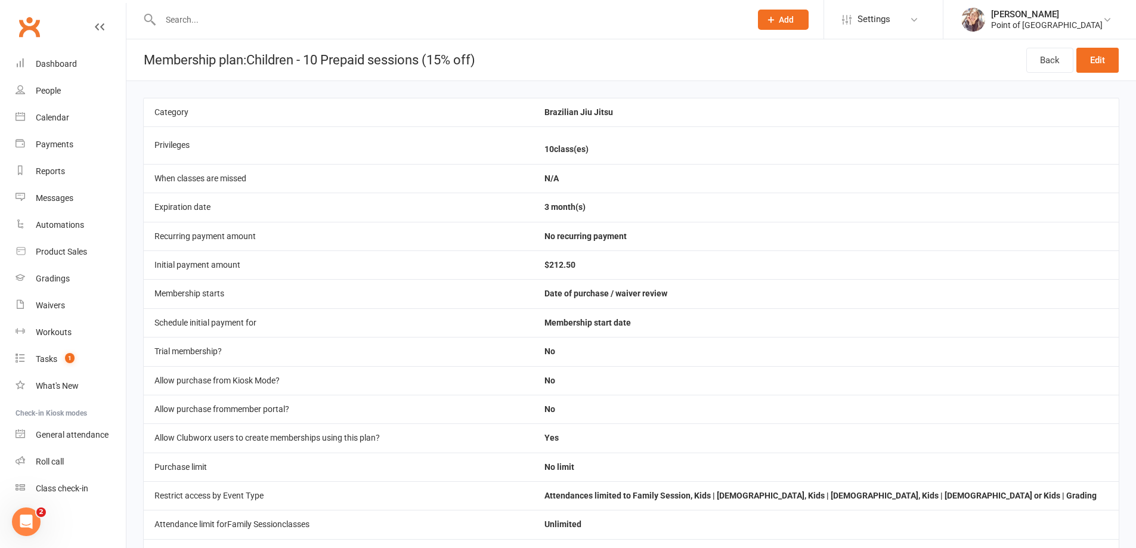
click at [413, 29] on div at bounding box center [442, 19] width 599 height 39
click at [77, 70] on link "Dashboard" at bounding box center [70, 64] width 110 height 27
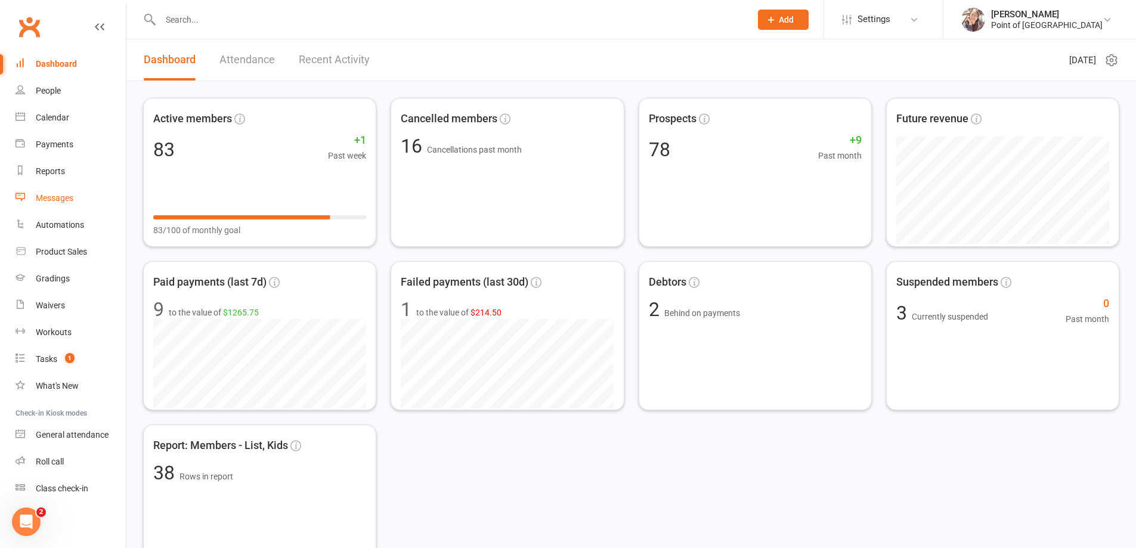
click at [62, 200] on div "Messages" at bounding box center [55, 198] width 38 height 10
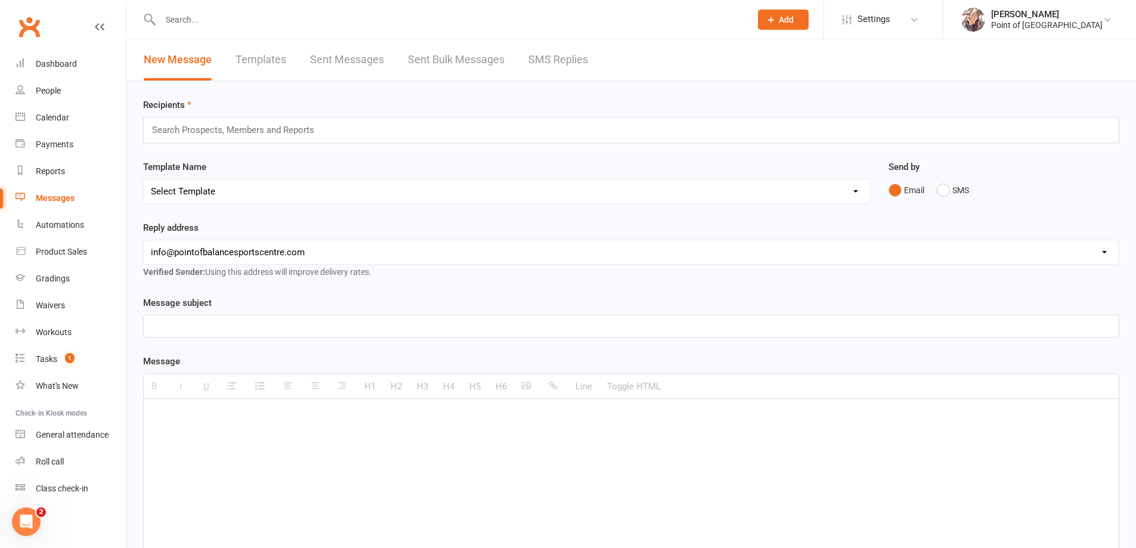
click at [351, 137] on div "Search Prospects, Members and Reports" at bounding box center [631, 130] width 976 height 26
click at [280, 439] on div at bounding box center [631, 488] width 975 height 179
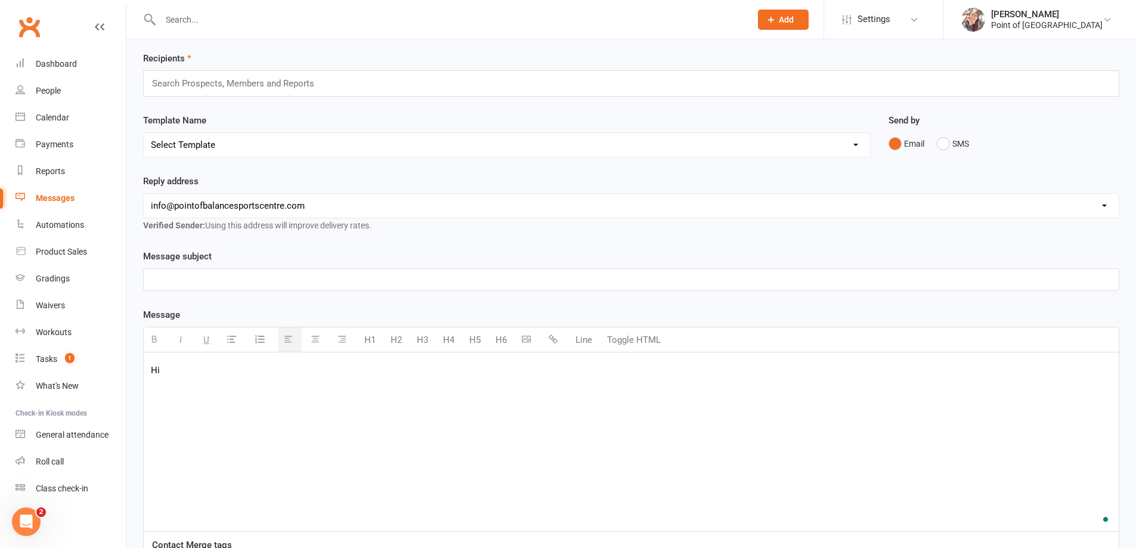
scroll to position [194, 0]
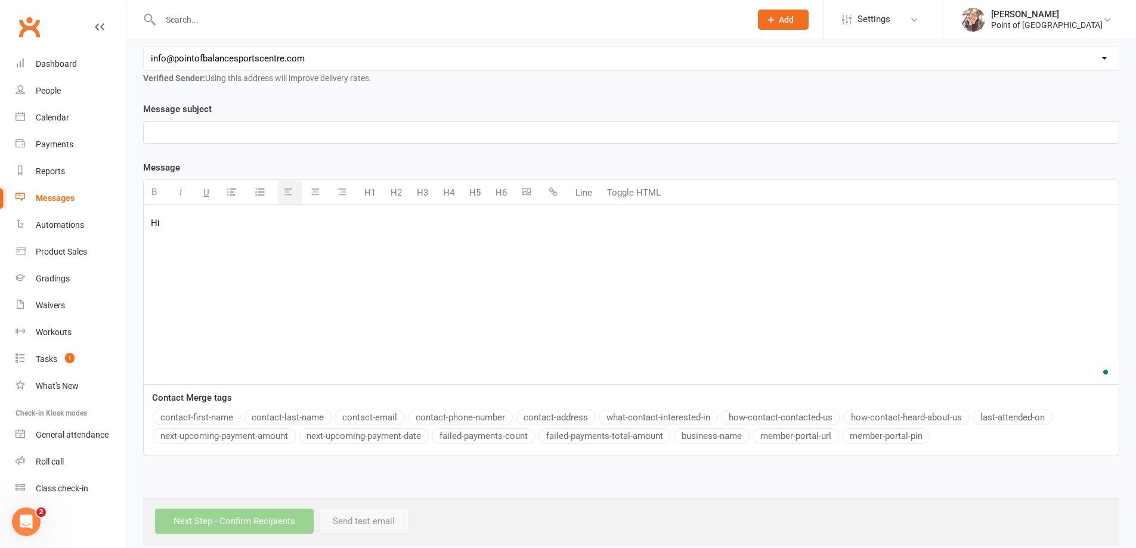
click at [222, 420] on button "contact-first-name" at bounding box center [197, 417] width 88 height 15
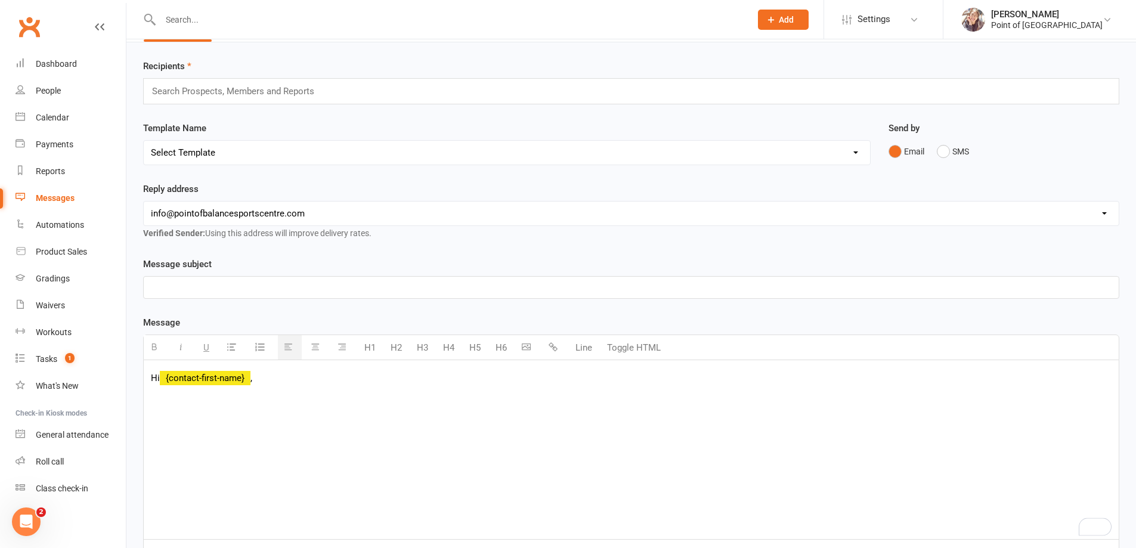
scroll to position [30, 0]
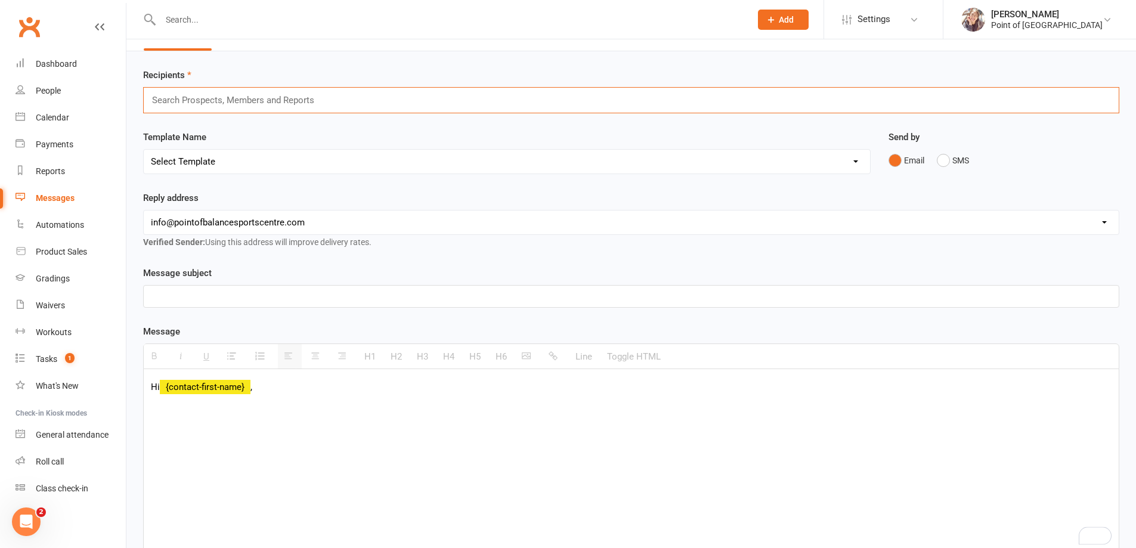
click at [233, 98] on input "text" at bounding box center [238, 99] width 175 height 15
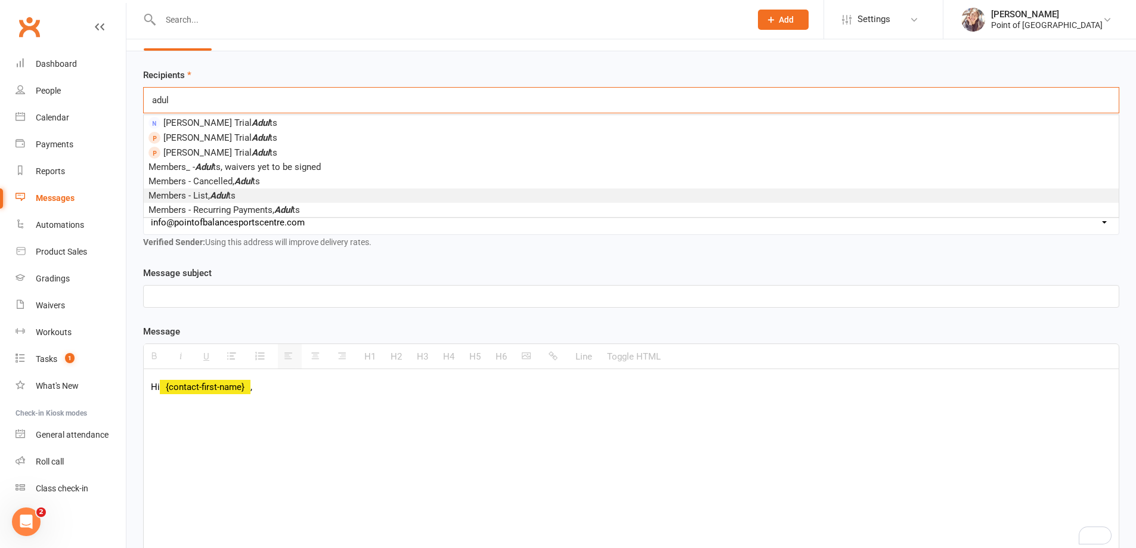
type input "adul"
click at [235, 192] on span "Members - List, Adul ts" at bounding box center [191, 195] width 87 height 11
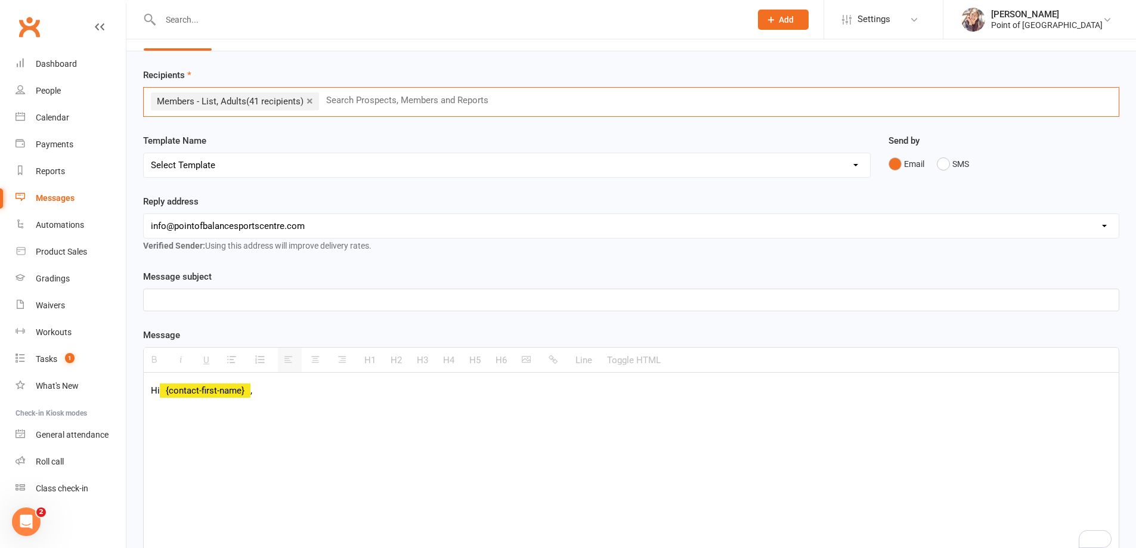
click at [218, 421] on p "To enrich screen reader interactions, please activate Accessibility in Grammarl…" at bounding box center [631, 428] width 960 height 14
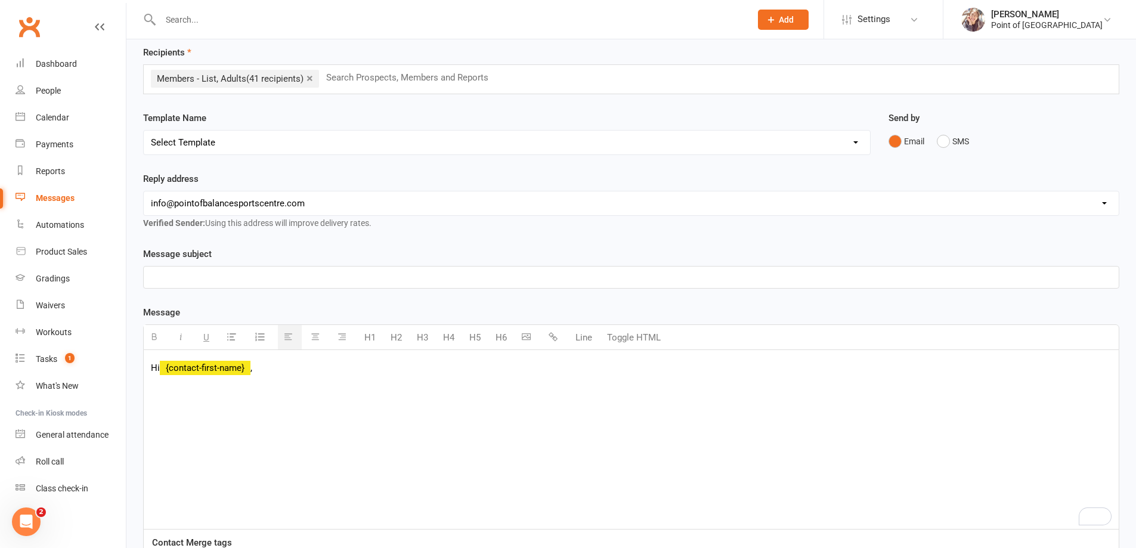
scroll to position [89, 0]
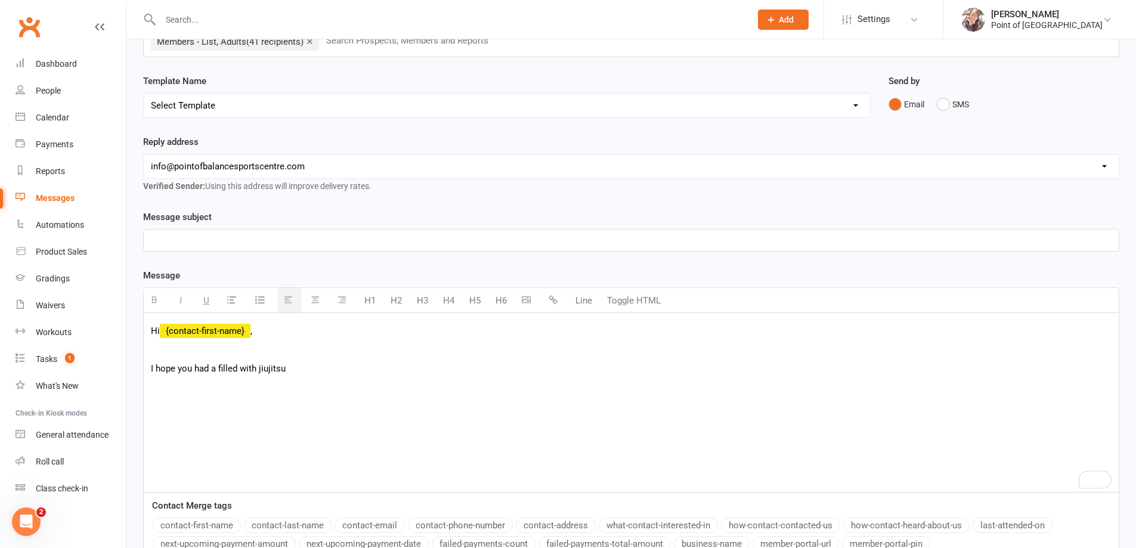
click at [217, 367] on p "I hope you had a filled with jiujitsu" at bounding box center [631, 368] width 960 height 14
click at [343, 371] on p "I hope you had a good week of filled with jiujitsu" at bounding box center [631, 368] width 960 height 14
click at [360, 369] on p "I hope you had a good week of filled with jiujitsu!" at bounding box center [631, 368] width 960 height 14
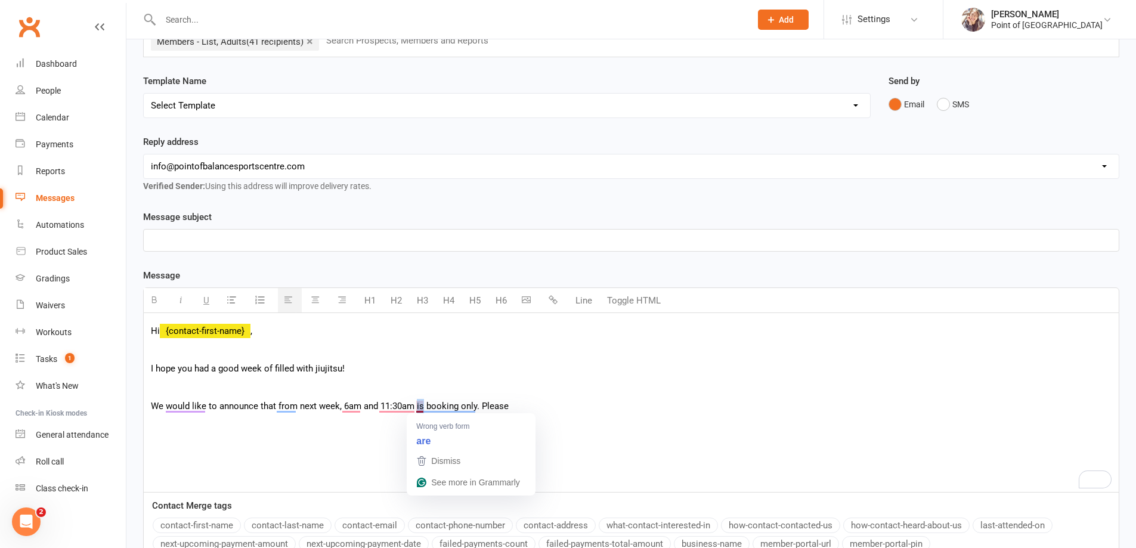
drag, startPoint x: 421, startPoint y: 407, endPoint x: 415, endPoint y: 408, distance: 6.1
click at [415, 408] on p "We would like to announce that from next week, 6am and 11:30am is booking only.…" at bounding box center [631, 406] width 960 height 14
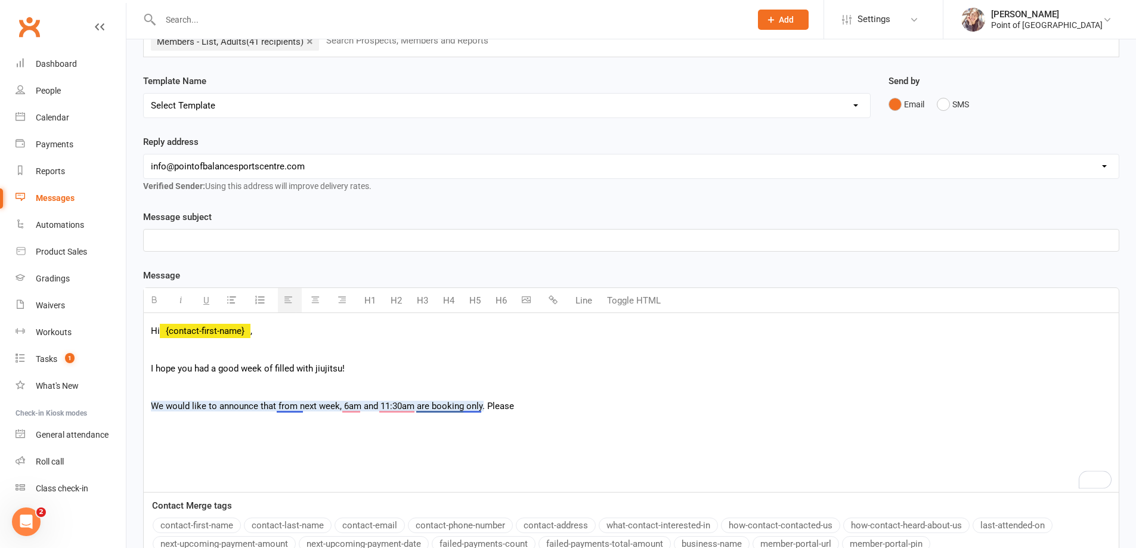
click at [417, 405] on p "We would like to announce that from next week, 6am and 11:30am are booking only…" at bounding box center [631, 406] width 960 height 14
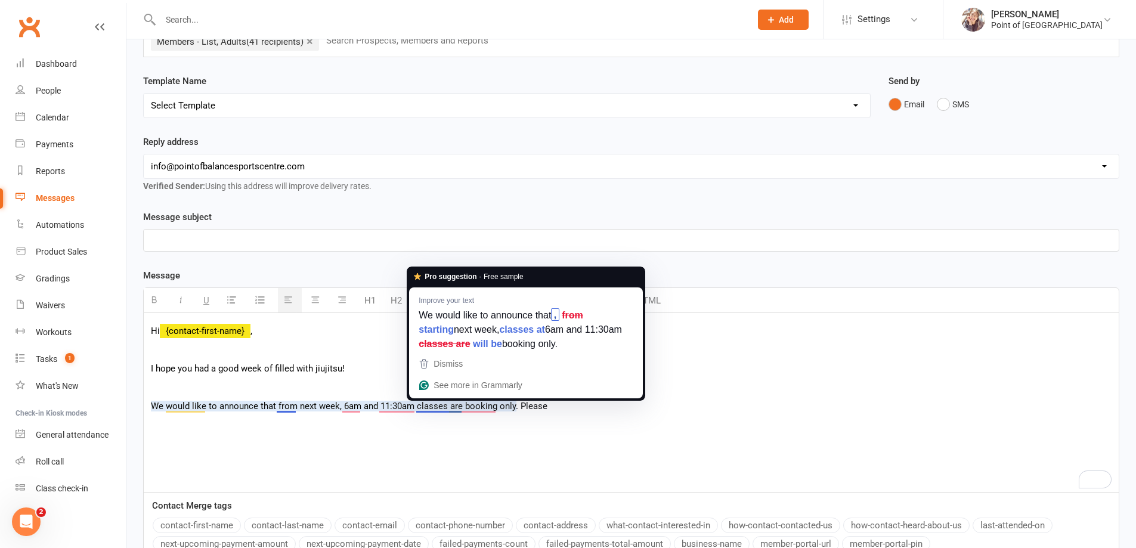
click at [405, 436] on div "Hi {contact-first-name} , I hope you had a good week of filled with [PERSON_NAM…" at bounding box center [631, 402] width 975 height 179
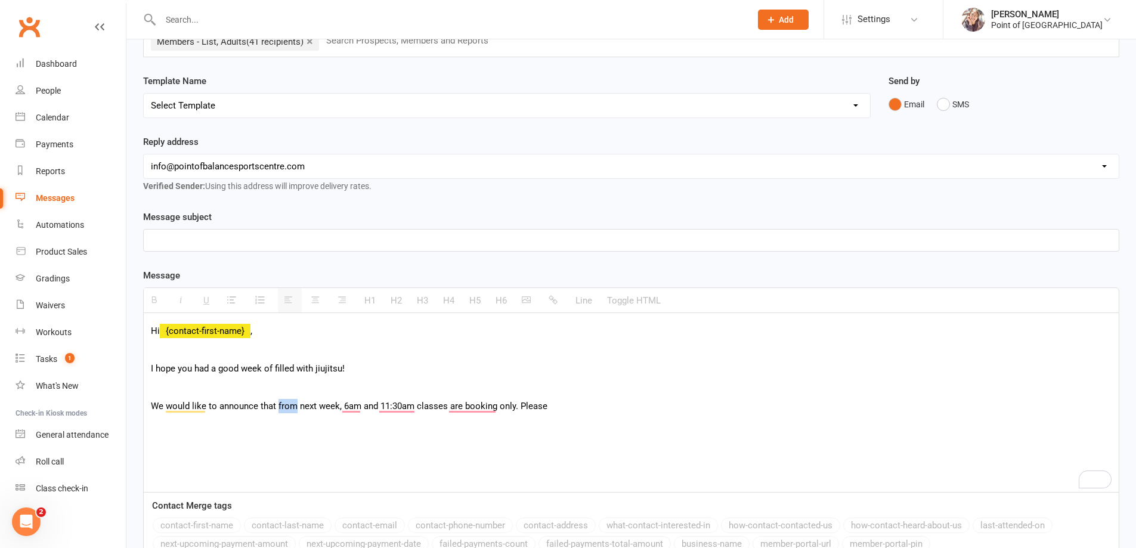
drag, startPoint x: 296, startPoint y: 407, endPoint x: 277, endPoint y: 407, distance: 19.7
click at [277, 407] on p "We would like to announce that from next week, 6am and 11:30am classes are book…" at bounding box center [631, 406] width 960 height 14
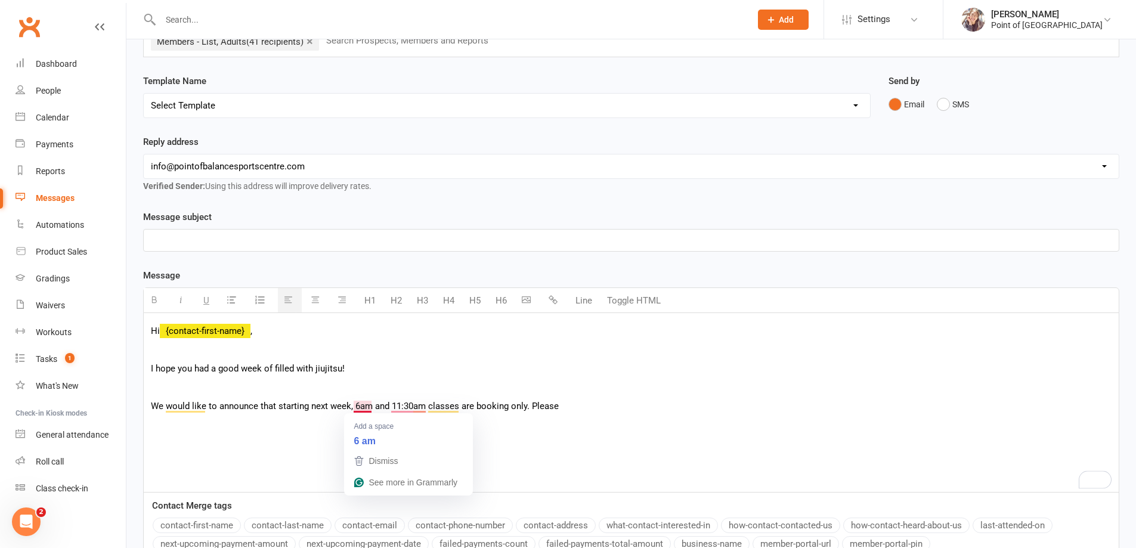
click at [354, 405] on p "We would like to announce that starting next week, 6am and 11:30am classes are …" at bounding box center [631, 406] width 960 height 14
click at [570, 407] on p "We would like to announce that starting next week, 6am and 11:30am classes are …" at bounding box center [631, 406] width 960 height 14
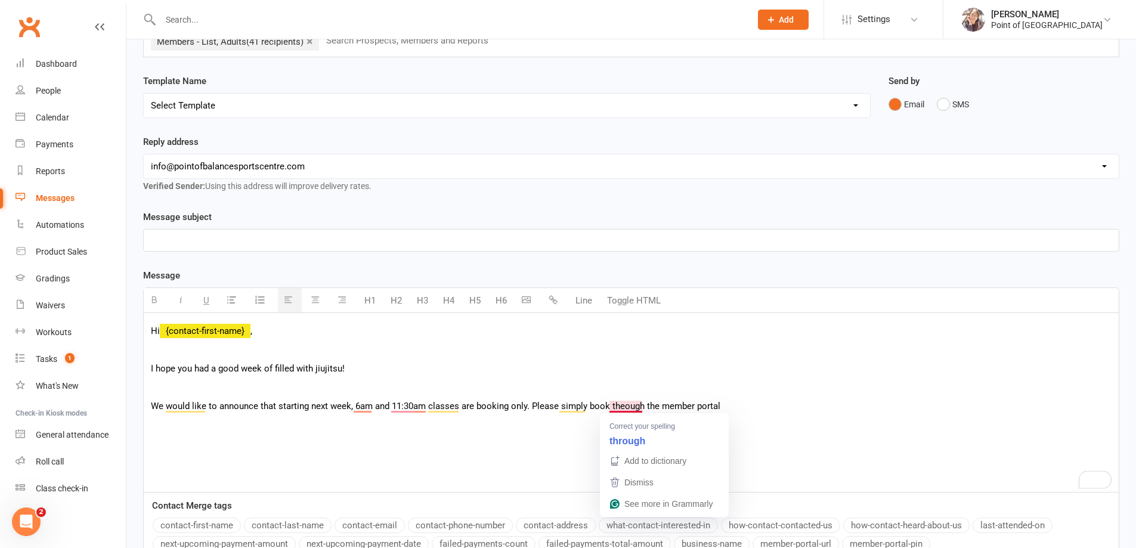
click at [624, 406] on p "We would like to announce that starting next week, 6am and 11:30am classes are …" at bounding box center [631, 406] width 960 height 14
click at [658, 405] on p "We would like to announce that starting next week, 6am and 11:30am classes are …" at bounding box center [631, 406] width 960 height 14
click at [759, 405] on p "We would like to announce that starting next week, 6am and 11:30am classes are …" at bounding box center [631, 406] width 960 height 14
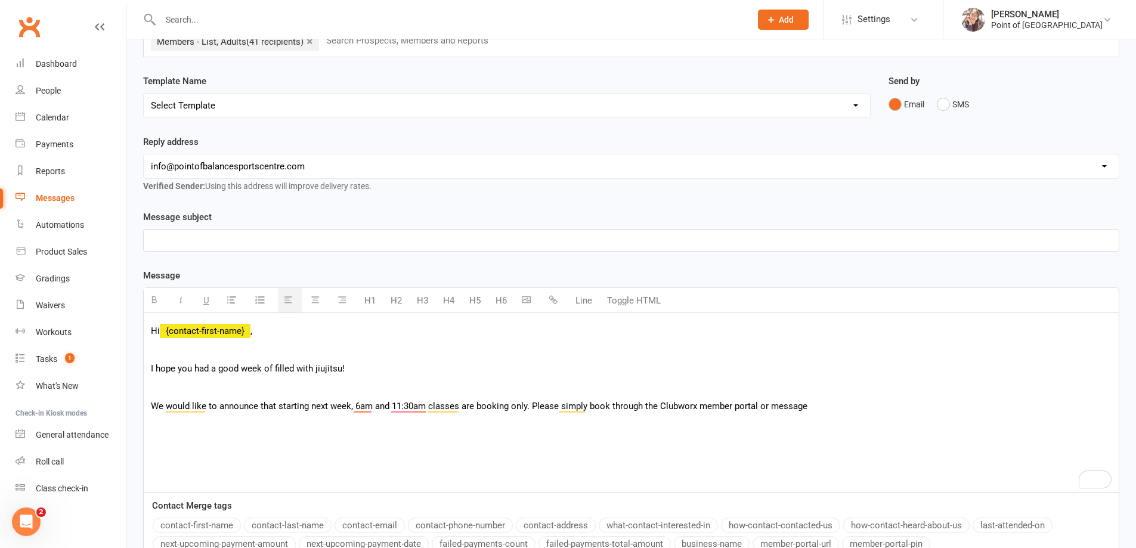
click at [769, 407] on p "We would like to announce that starting next week, 6am and 11:30am classes are …" at bounding box center [631, 406] width 960 height 14
click at [830, 402] on p "We would like to announce that starting next week, 6am and 11:30am classes are …" at bounding box center [631, 406] width 960 height 14
click at [793, 418] on div "Hi {contact-first-name} , I hope you had a good week of filled with [PERSON_NAM…" at bounding box center [631, 402] width 975 height 179
drag, startPoint x: 839, startPoint y: 408, endPoint x: 832, endPoint y: 410, distance: 7.0
click at [832, 410] on p "We would like to announce that starting next week, 6am and 11:30am classes are …" at bounding box center [631, 406] width 960 height 14
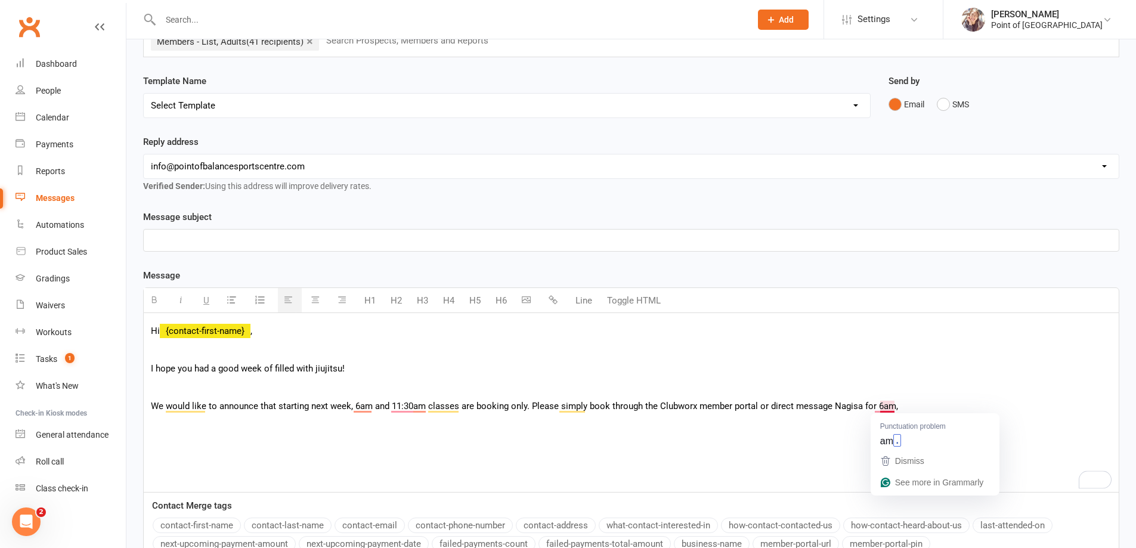
click at [891, 405] on p "We would like to announce that starting next week, 6am and 11:30am classes are …" at bounding box center [631, 406] width 960 height 14
drag, startPoint x: 474, startPoint y: 404, endPoint x: 526, endPoint y: 407, distance: 52.5
click at [526, 407] on p "We would like to announce that starting next week, 6am and 11:30am classes are …" at bounding box center [631, 406] width 960 height 14
click at [802, 407] on p "We would like to announce that starting next week, 6am and 11:30am classes are …" at bounding box center [631, 406] width 960 height 14
click at [378, 434] on div "Hi {contact-first-name} , I hope you had a good week of filled with [PERSON_NAM…" at bounding box center [631, 402] width 975 height 179
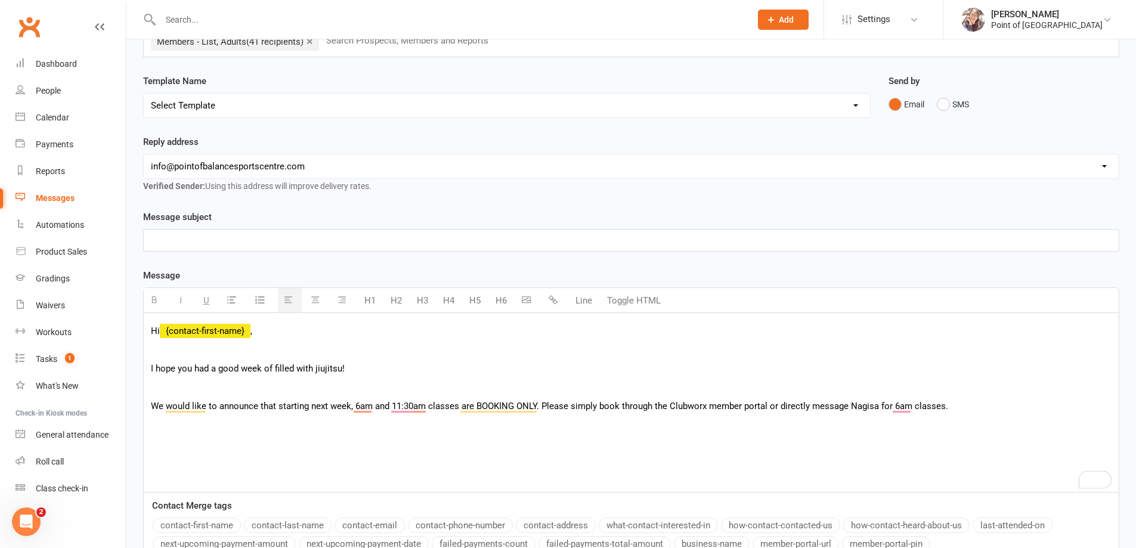
click at [951, 410] on p "We would like to announce that starting next week, 6am and 11:30am classes are …" at bounding box center [631, 406] width 960 height 14
drag, startPoint x: 230, startPoint y: 442, endPoint x: 218, endPoint y: 446, distance: 12.6
click at [218, 446] on p "If you don't have an access" at bounding box center [631, 443] width 960 height 14
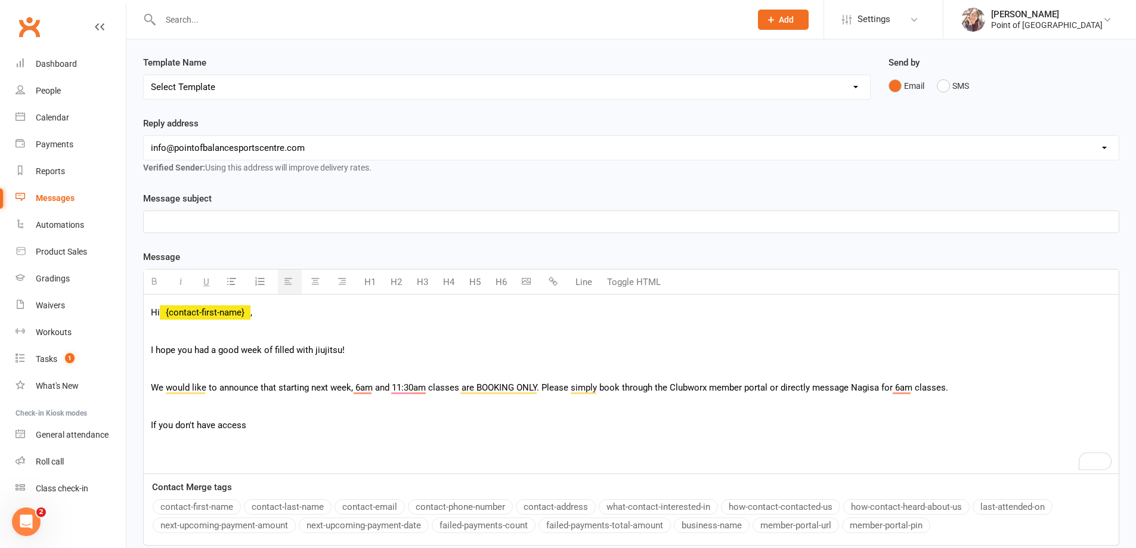
scroll to position [119, 0]
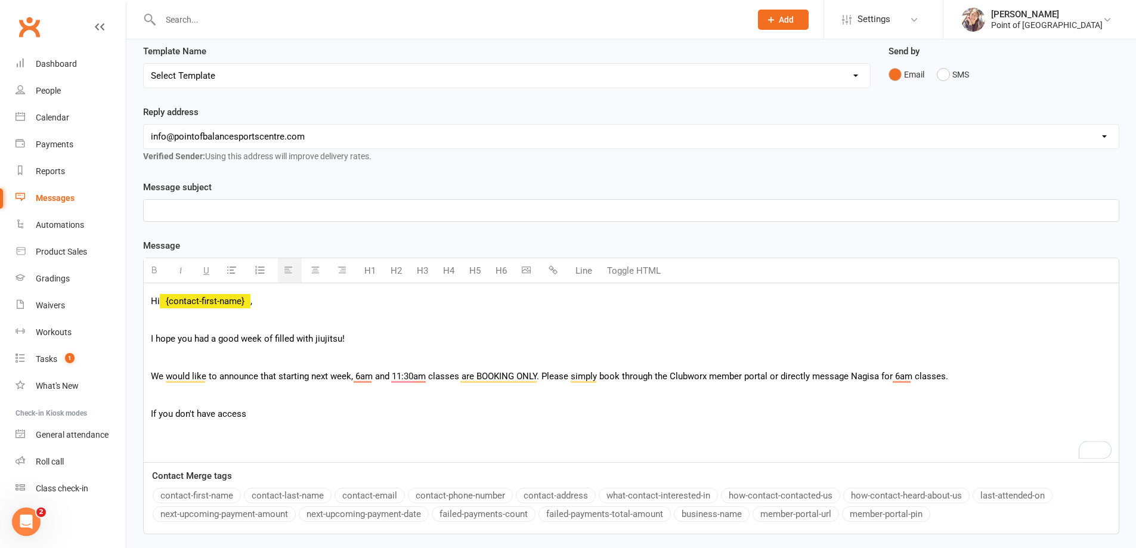
click at [256, 414] on p "If you don't have access" at bounding box center [631, 414] width 960 height 14
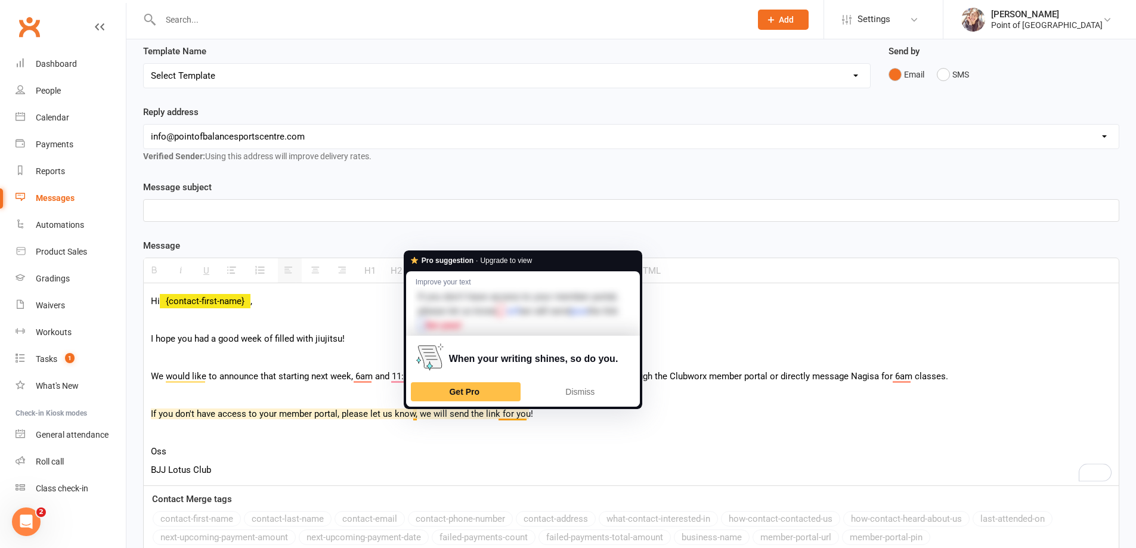
click at [417, 413] on p "If you don't have access to your member portal, please let us know, we will sen…" at bounding box center [631, 414] width 960 height 14
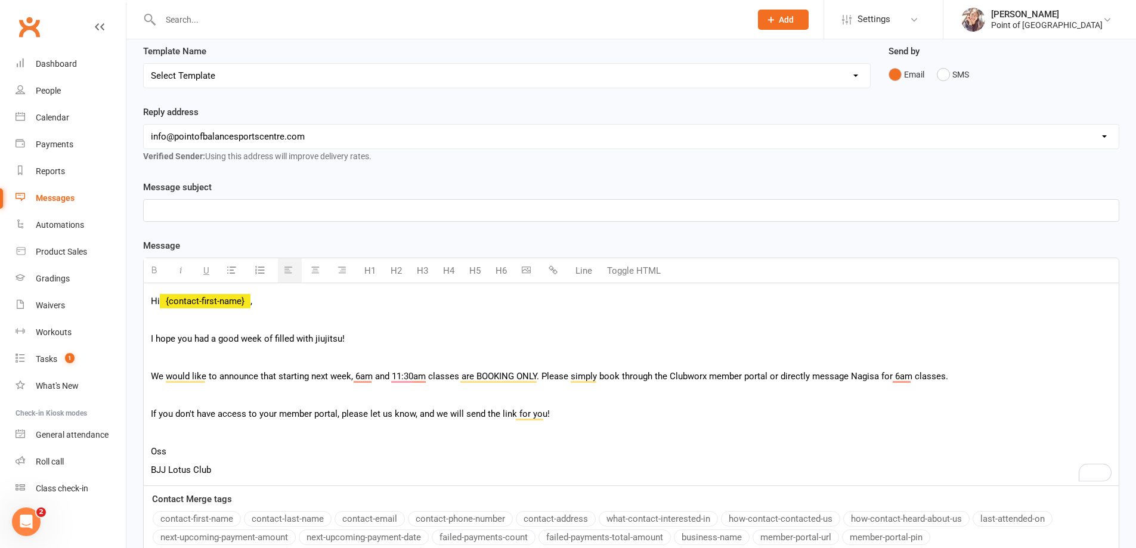
click at [302, 437] on p "To enrich screen reader interactions, please activate Accessibility in Grammarl…" at bounding box center [631, 432] width 960 height 14
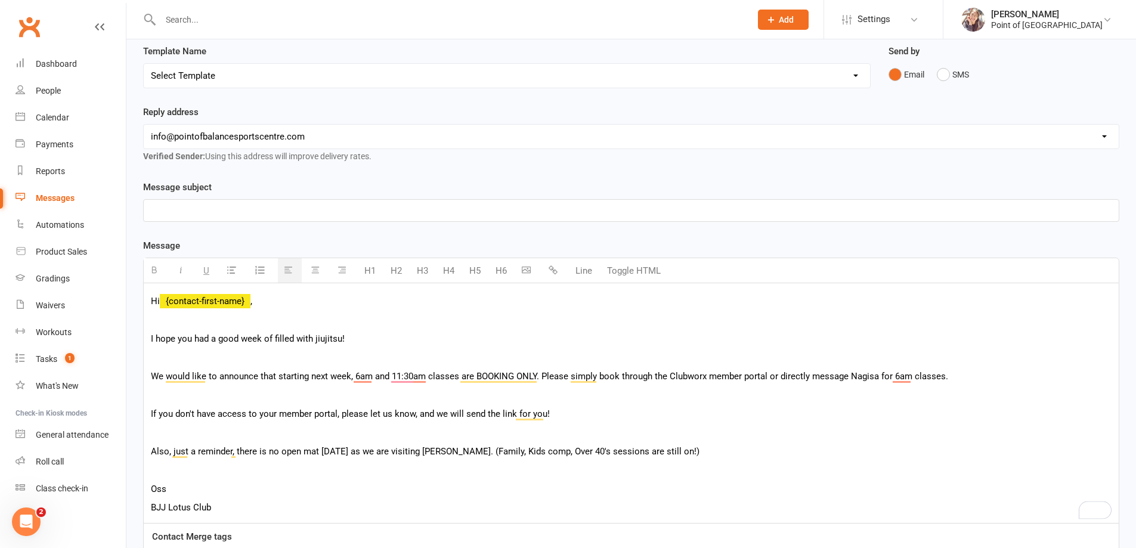
click at [242, 468] on p "To enrich screen reader interactions, please activate Accessibility in Grammarl…" at bounding box center [631, 470] width 960 height 14
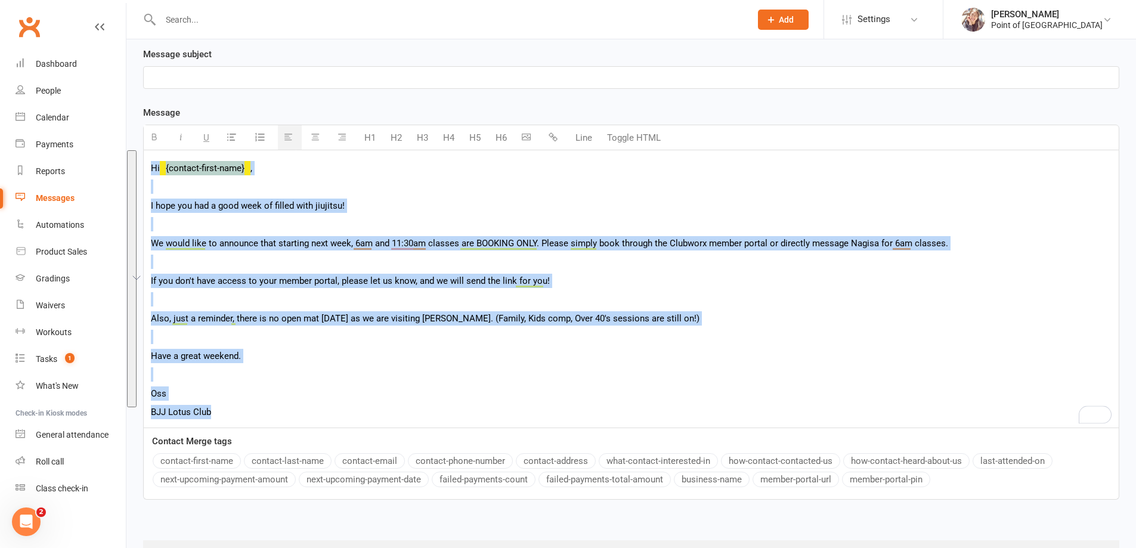
scroll to position [311, 0]
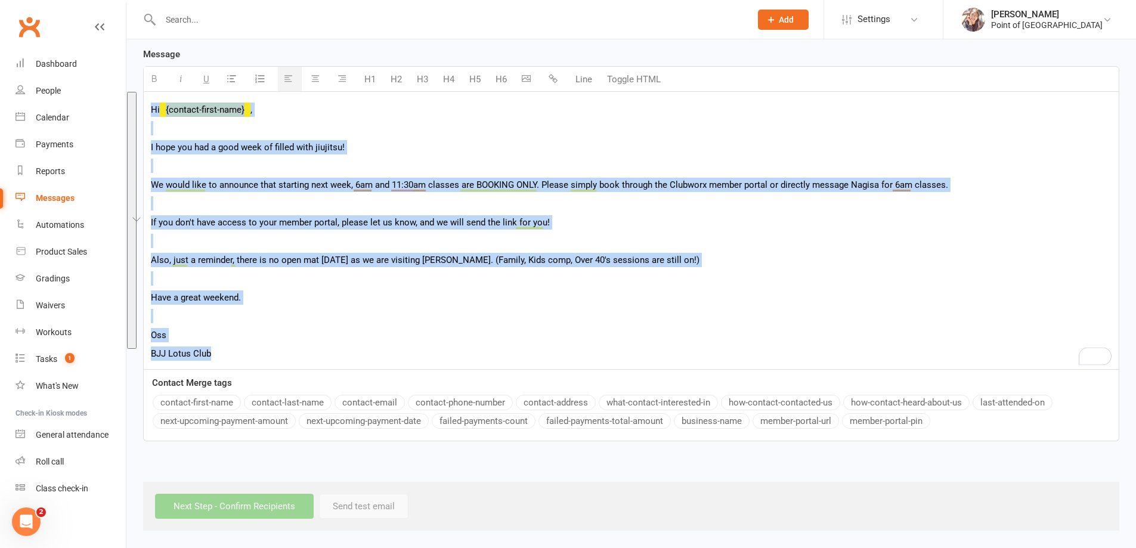
drag, startPoint x: 152, startPoint y: 301, endPoint x: 289, endPoint y: 357, distance: 147.6
click at [289, 357] on div "Hi {contact-first-name} , I hope you had a good week of filled with [PERSON_NAM…" at bounding box center [631, 230] width 975 height 277
copy div "Hi {contact-first-name} , I hope you had a good week of filled with [PERSON_NAM…"
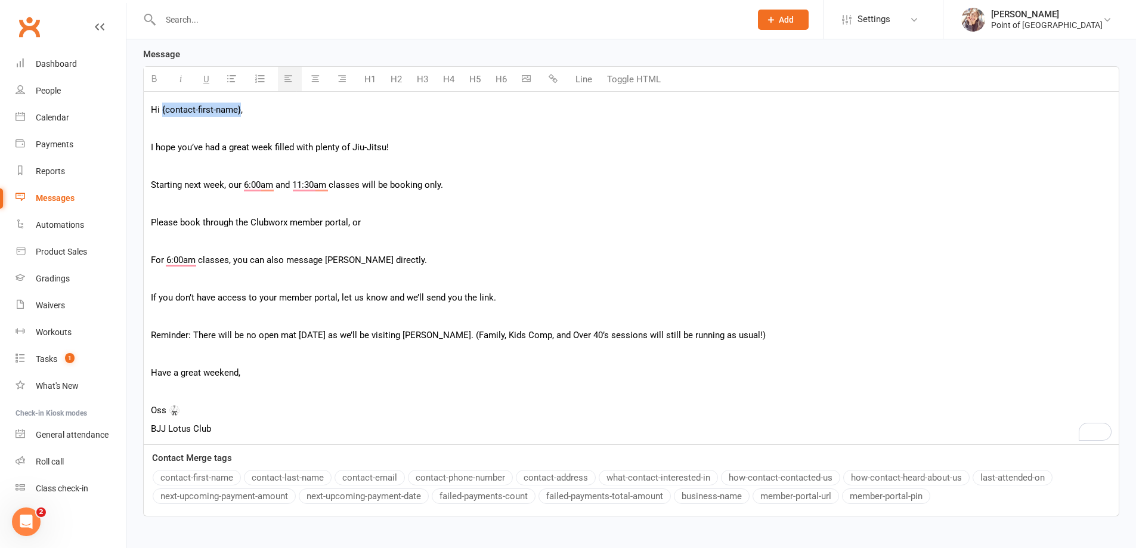
drag, startPoint x: 240, startPoint y: 107, endPoint x: 165, endPoint y: 141, distance: 82.4
click at [161, 104] on p "Hi {contact-first-name}," at bounding box center [631, 110] width 960 height 14
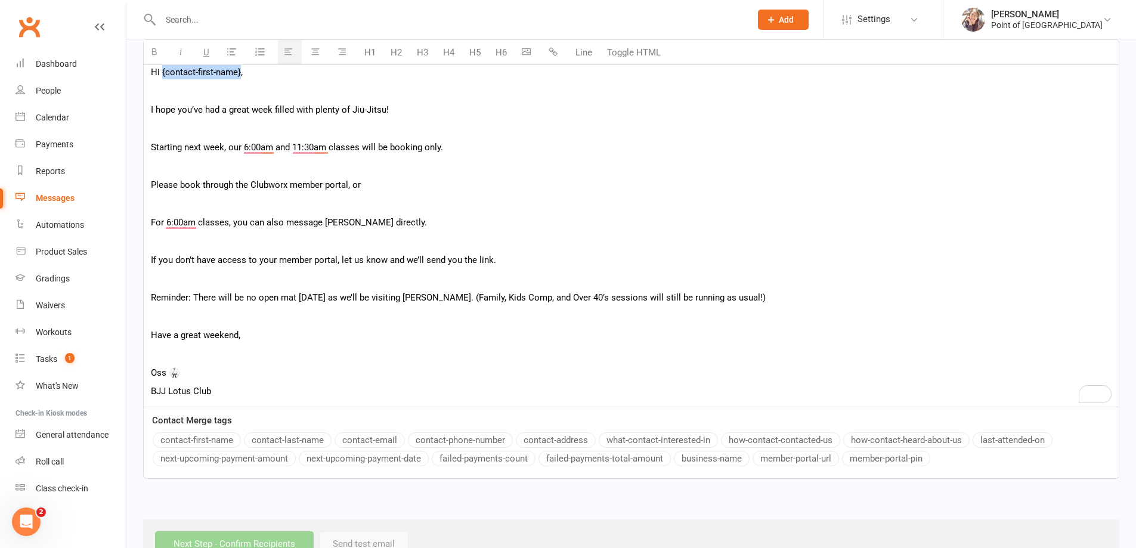
scroll to position [386, 0]
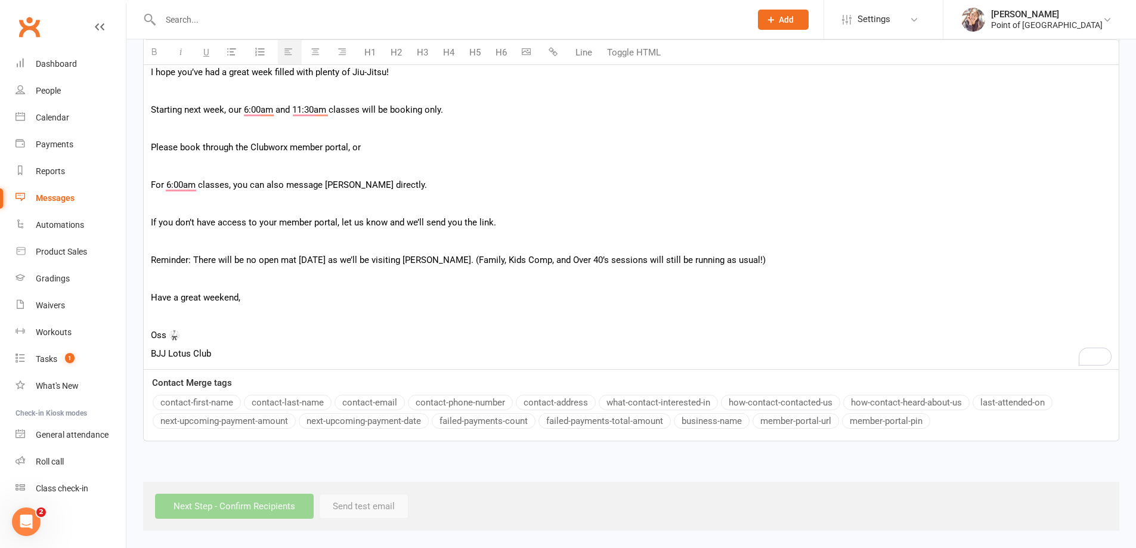
click at [218, 400] on button "contact-first-name" at bounding box center [197, 402] width 88 height 15
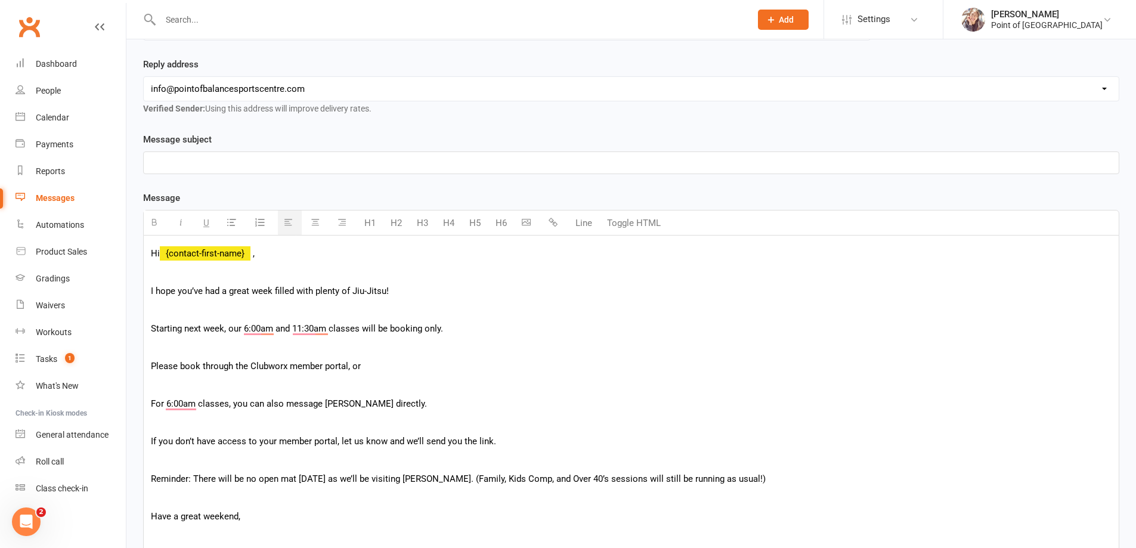
scroll to position [147, 0]
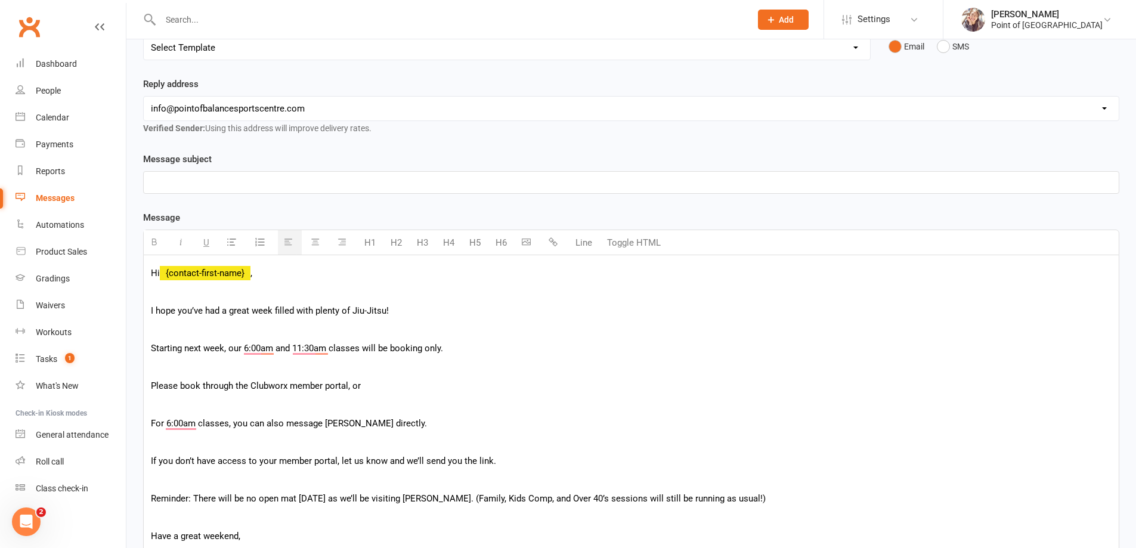
click at [182, 368] on p "To enrich screen reader interactions, please activate Accessibility in Grammarl…" at bounding box center [631, 366] width 960 height 14
drag, startPoint x: 241, startPoint y: 346, endPoint x: 453, endPoint y: 345, distance: 211.6
click at [453, 345] on p "Starting next week, our 6:00am and 11:30am classes will be booking only." at bounding box center [631, 348] width 960 height 14
click at [159, 240] on button "button" at bounding box center [156, 242] width 24 height 24
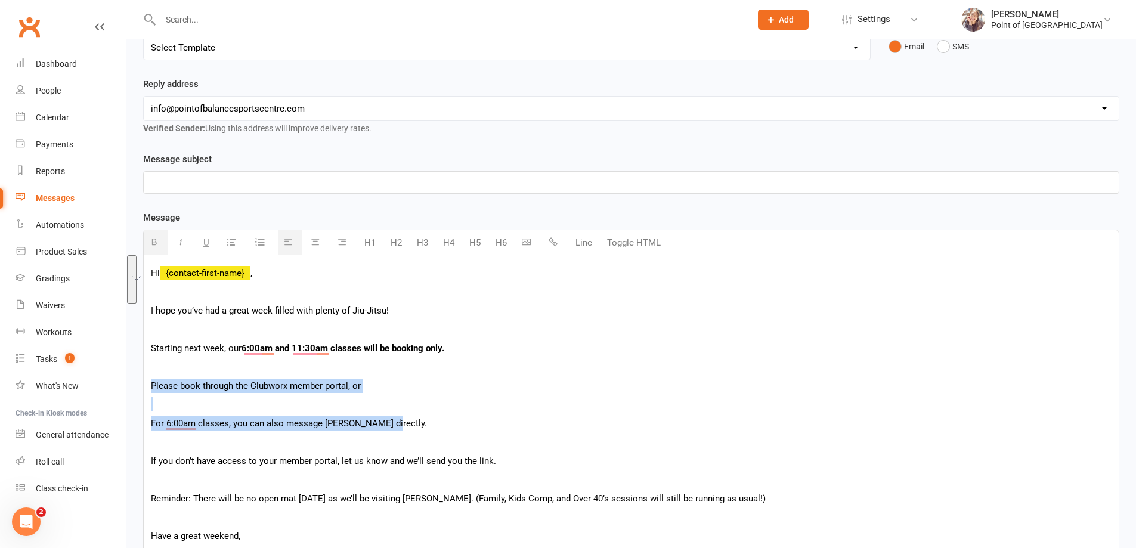
drag, startPoint x: 151, startPoint y: 384, endPoint x: 393, endPoint y: 424, distance: 244.8
click at [393, 424] on div "Hi {contact-first-name} , I hope you’ve had a great week filled with plenty of …" at bounding box center [631, 431] width 975 height 352
click at [230, 242] on icon "button" at bounding box center [231, 241] width 9 height 9
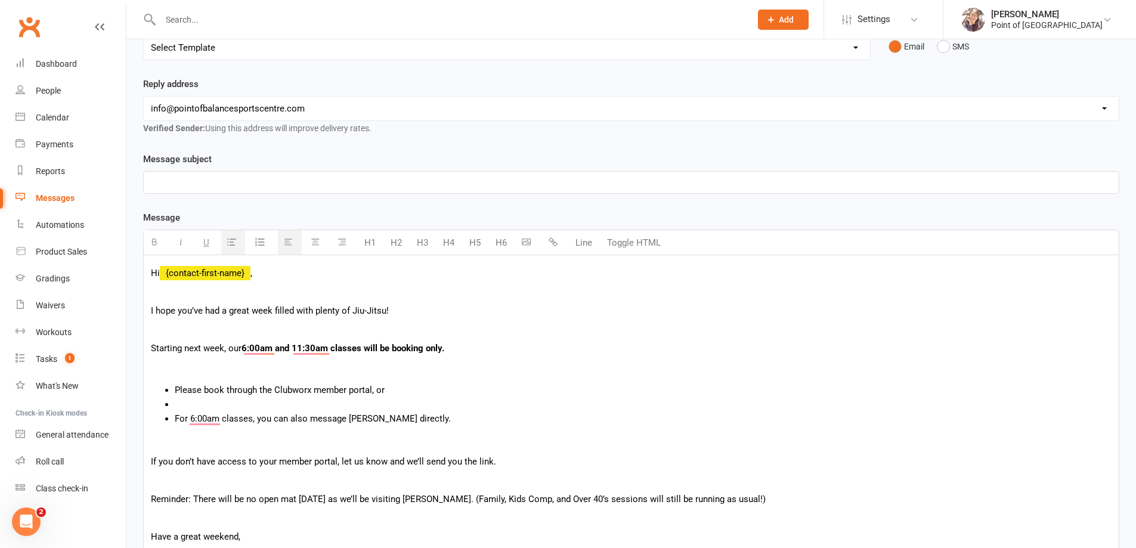
click at [223, 405] on li "To enrich screen reader interactions, please activate Accessibility in Grammarl…" at bounding box center [643, 404] width 936 height 14
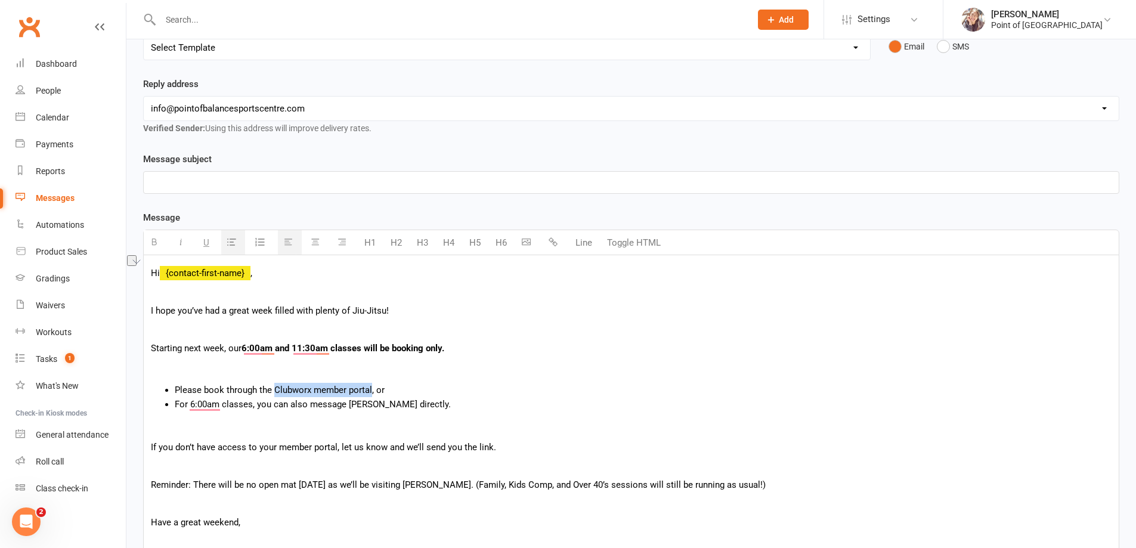
drag, startPoint x: 273, startPoint y: 392, endPoint x: 371, endPoint y: 386, distance: 97.9
click at [371, 386] on li "Please book through the Clubworx member portal, or" at bounding box center [643, 390] width 936 height 14
click at [153, 242] on icon "button" at bounding box center [154, 241] width 9 height 9
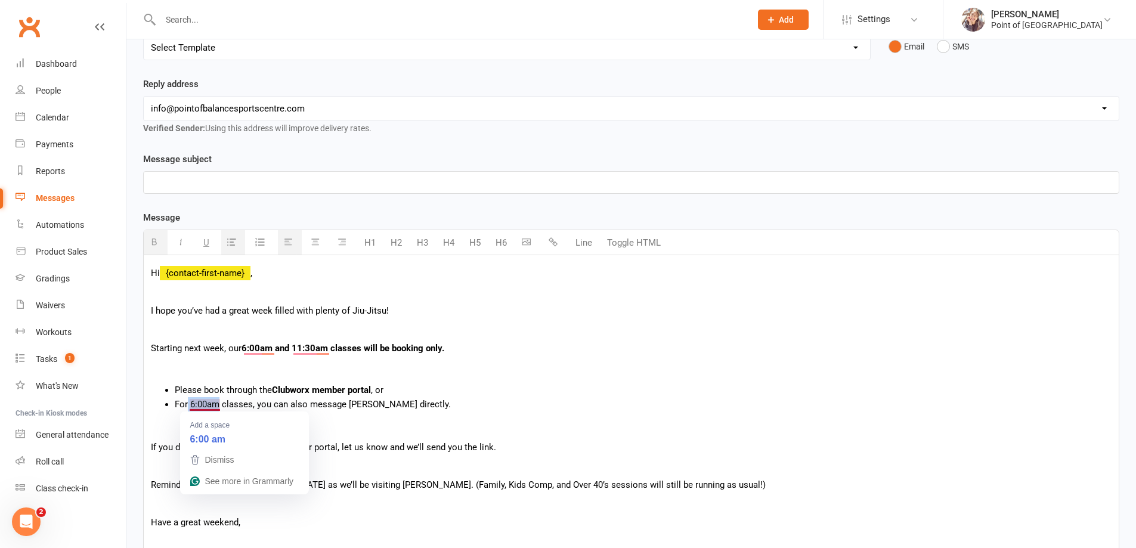
drag, startPoint x: 188, startPoint y: 405, endPoint x: 220, endPoint y: 404, distance: 31.6
click at [220, 404] on li "For 6:00am classes, you can also message [PERSON_NAME] directly." at bounding box center [643, 404] width 936 height 14
click at [157, 247] on button "button" at bounding box center [156, 242] width 24 height 24
drag, startPoint x: 348, startPoint y: 404, endPoint x: 376, endPoint y: 405, distance: 28.0
click at [376, 405] on li "For 6:00am classes, you can also message [PERSON_NAME] directly." at bounding box center [643, 404] width 936 height 14
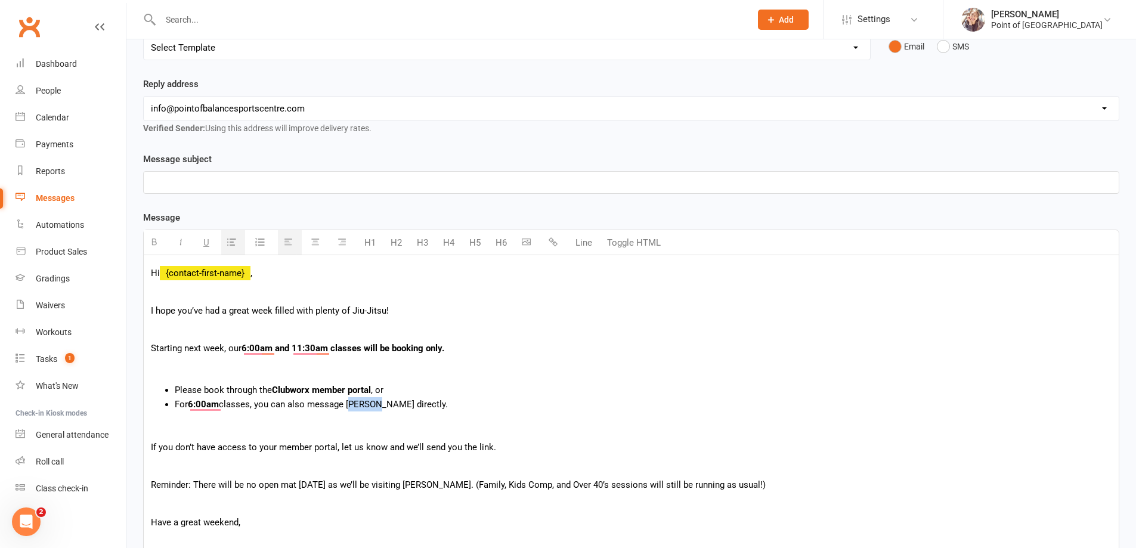
click at [153, 243] on icon "button" at bounding box center [154, 241] width 9 height 9
click at [461, 451] on p "If you don’t have access to your member portal, let us know and we’ll send you …" at bounding box center [631, 447] width 960 height 14
drag, startPoint x: 245, startPoint y: 485, endPoint x: 337, endPoint y: 484, distance: 92.4
click at [337, 484] on p "Reminder: There will be no open mat [DATE] as we’ll be visiting [PERSON_NAME]. …" at bounding box center [631, 484] width 960 height 14
click at [160, 240] on button "button" at bounding box center [156, 242] width 24 height 24
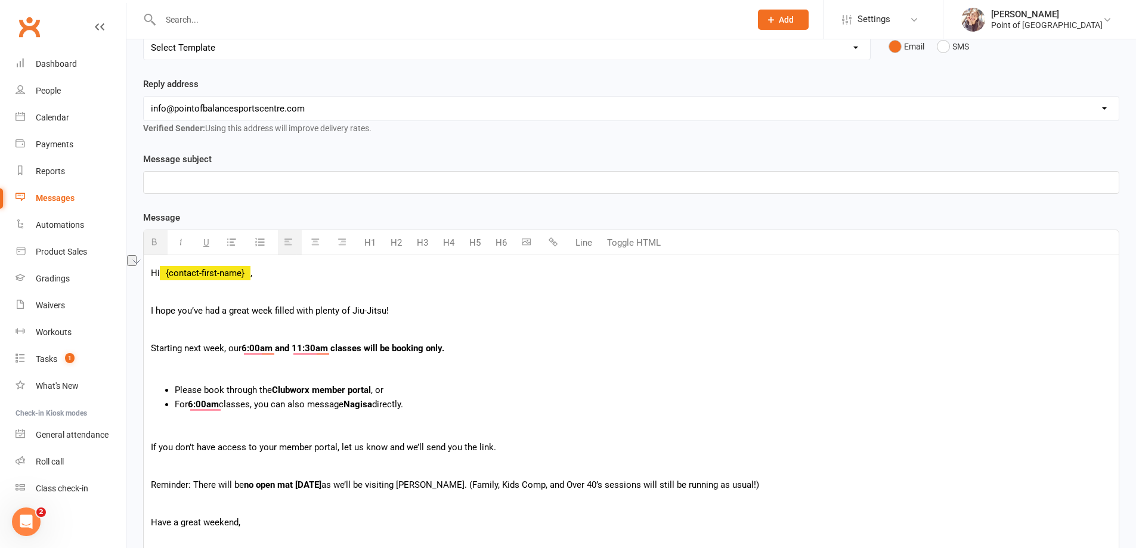
click at [256, 484] on b "no open mat [DATE]" at bounding box center [282, 484] width 77 height 11
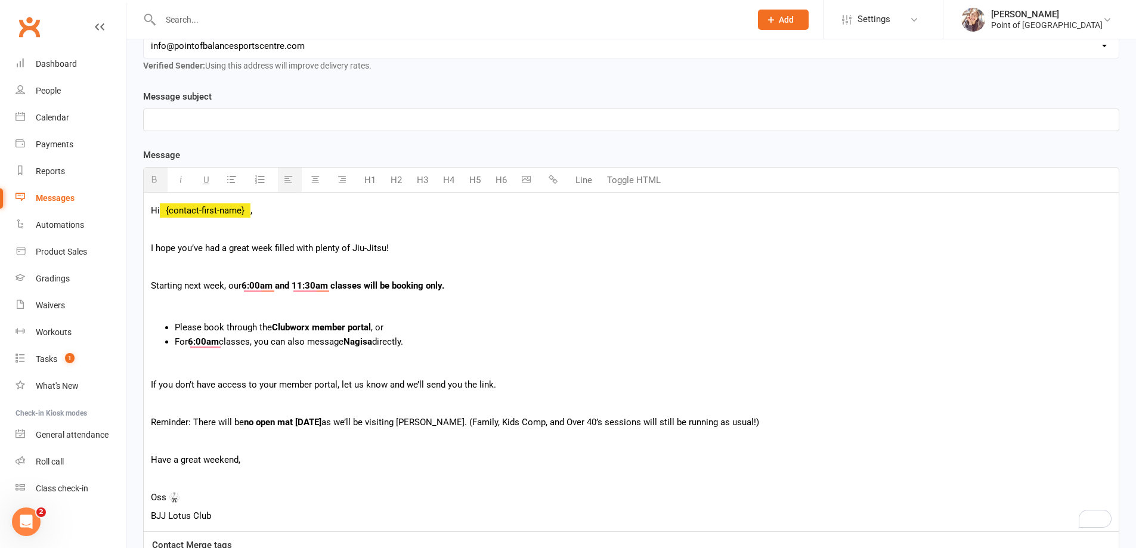
scroll to position [207, 0]
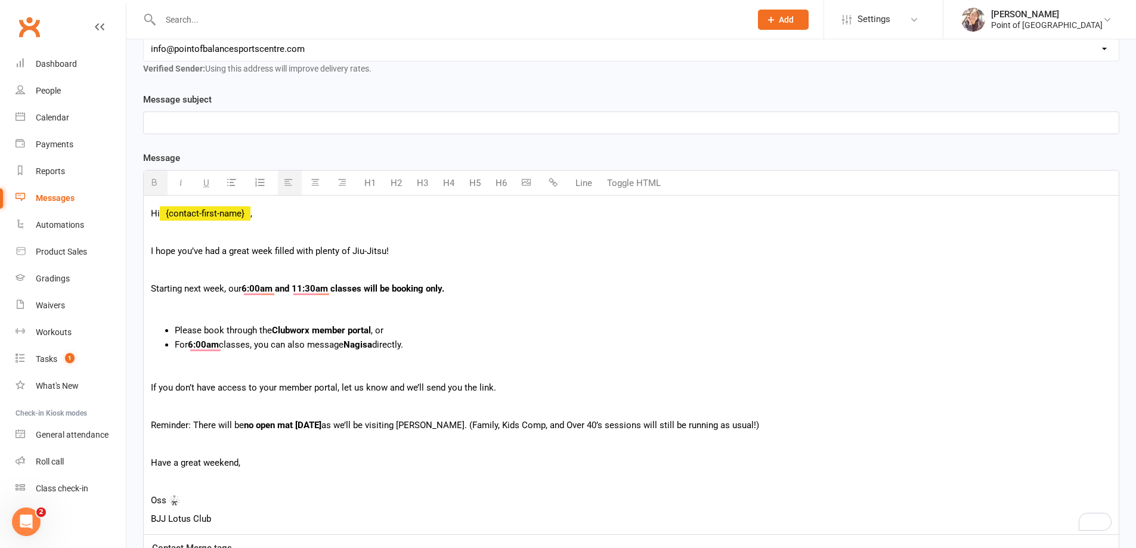
click at [235, 121] on p at bounding box center [631, 123] width 960 height 14
paste div "To enrich screen reader interactions, please activate Accessibility in Grammarl…"
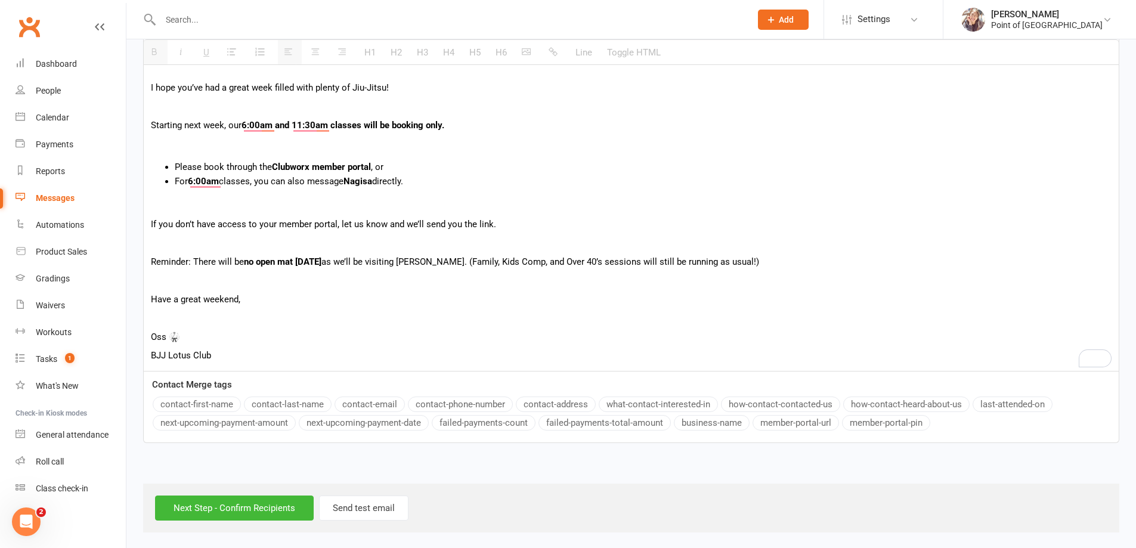
scroll to position [372, 0]
click at [234, 507] on input "Next Step - Confirm Recipients" at bounding box center [234, 506] width 159 height 25
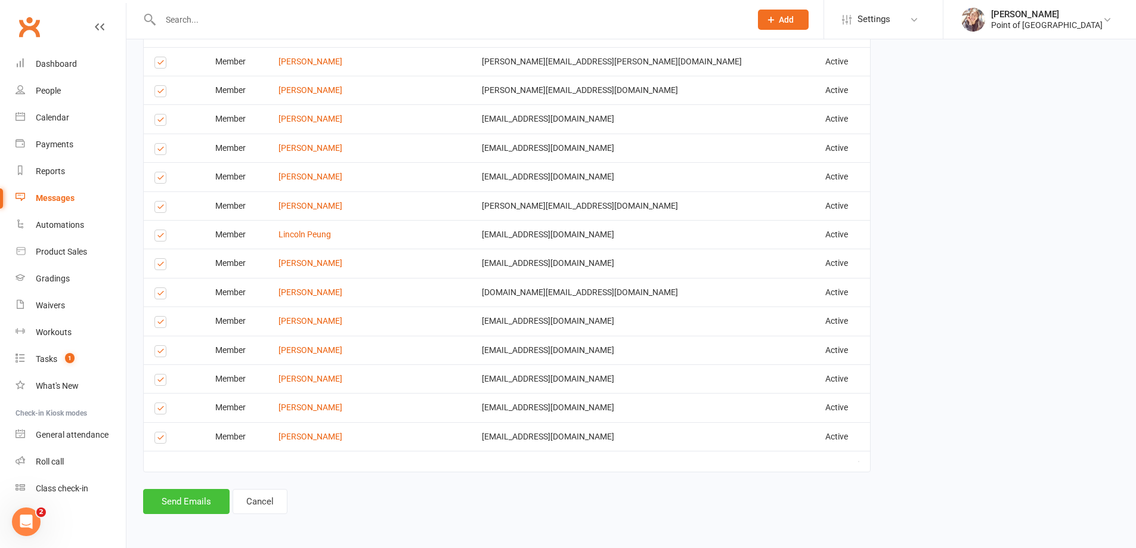
click at [179, 496] on button "Send Emails" at bounding box center [186, 501] width 86 height 25
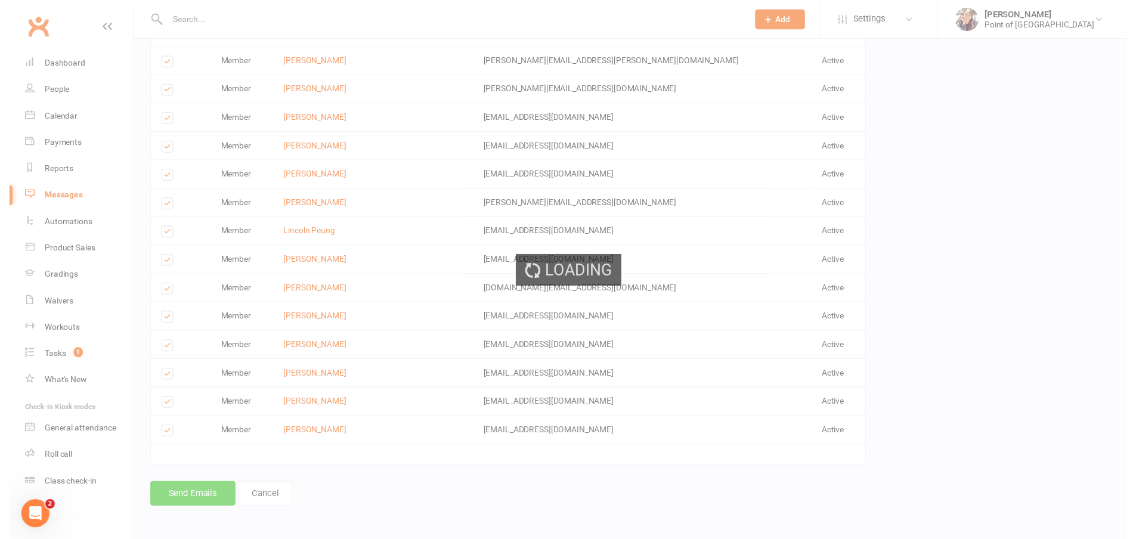
scroll to position [1388, 0]
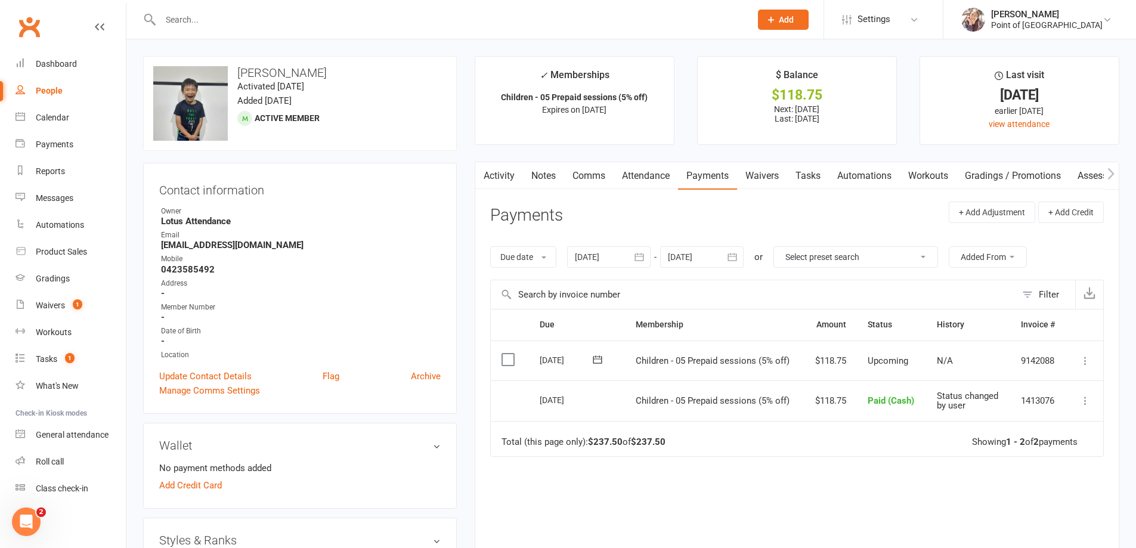
click at [1083, 365] on icon at bounding box center [1085, 361] width 12 height 12
click at [1013, 406] on link "Mark as Paid (POS)" at bounding box center [1032, 408] width 118 height 24
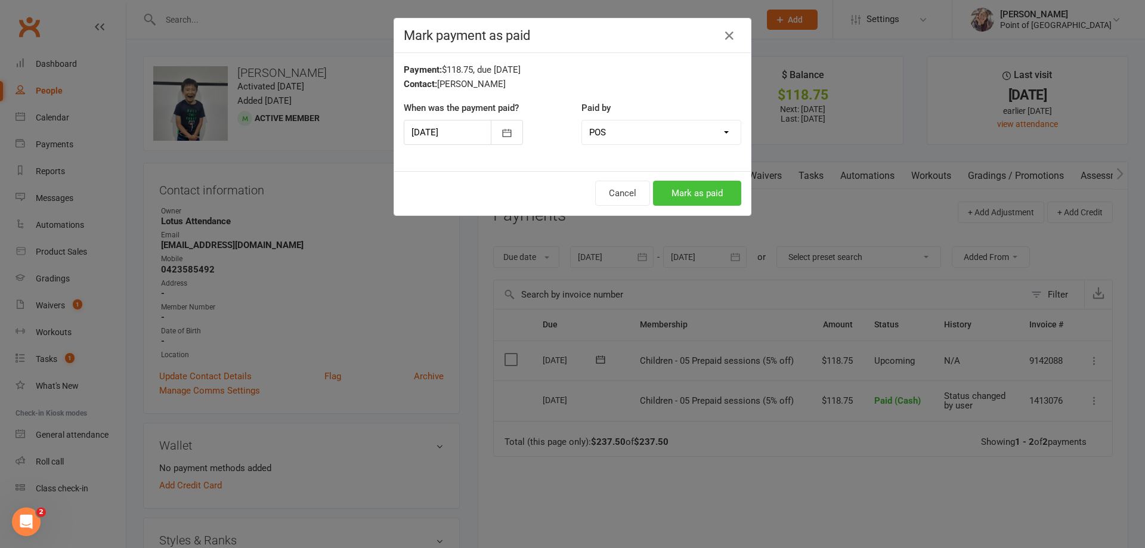
click at [693, 187] on button "Mark as paid" at bounding box center [697, 193] width 88 height 25
